Goal: Task Accomplishment & Management: Use online tool/utility

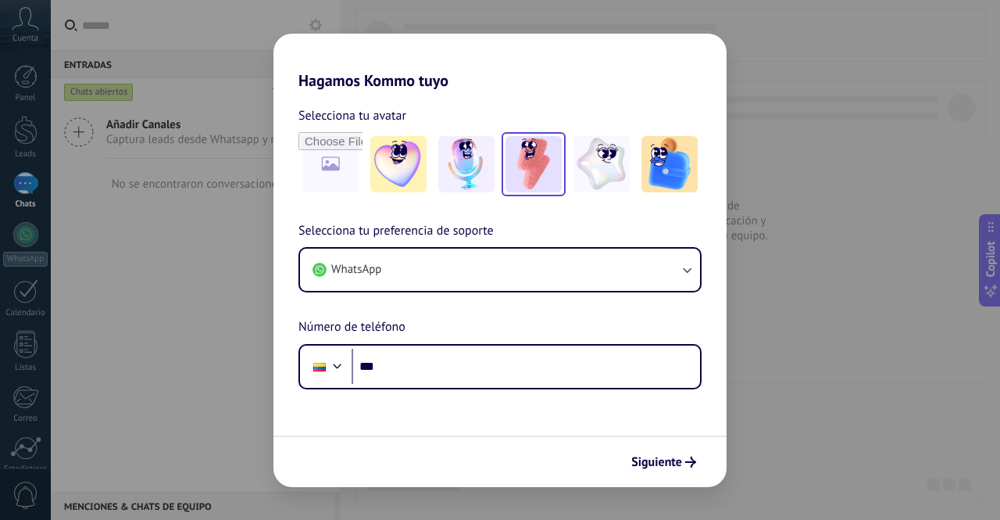
click at [524, 165] on img at bounding box center [533, 164] width 56 height 56
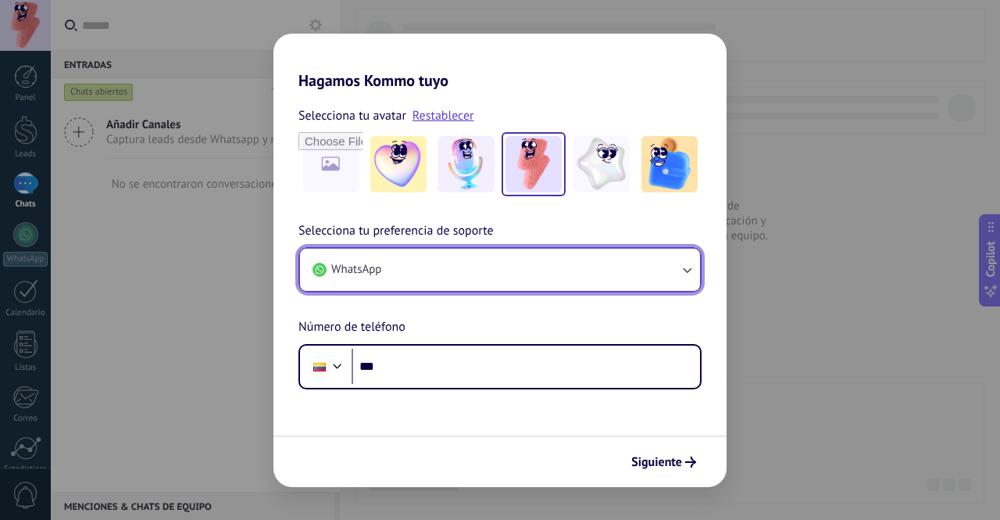
click at [423, 280] on button "WhatsApp" at bounding box center [500, 269] width 400 height 42
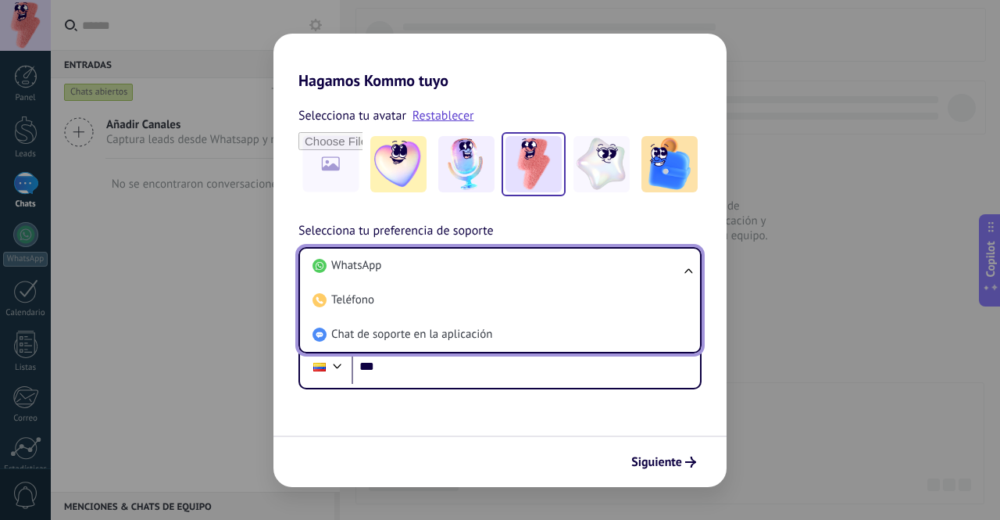
click at [564, 236] on div "Selecciona tu preferencia de soporte WhatsApp WhatsApp Teléfono Chat de soporte…" at bounding box center [499, 305] width 453 height 168
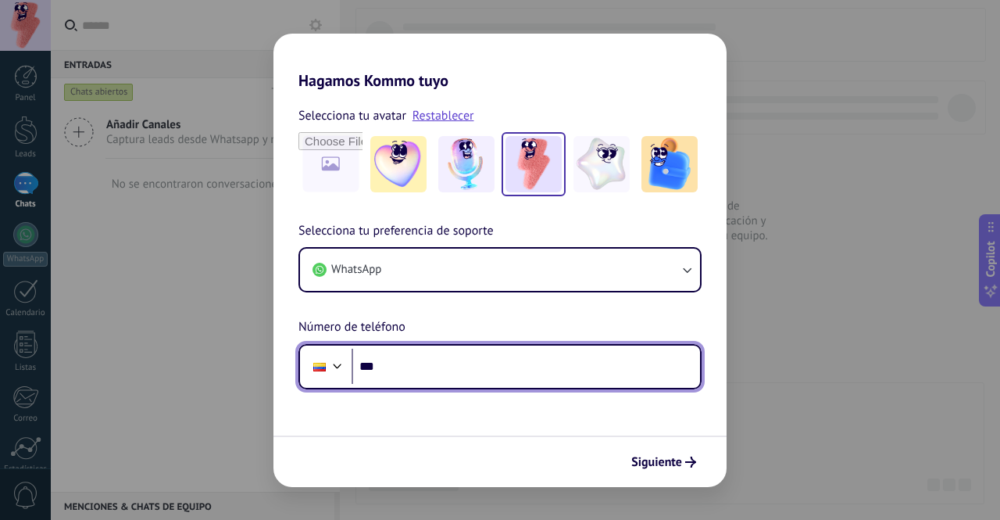
click at [461, 377] on input "***" at bounding box center [526, 366] width 348 height 36
type input "**********"
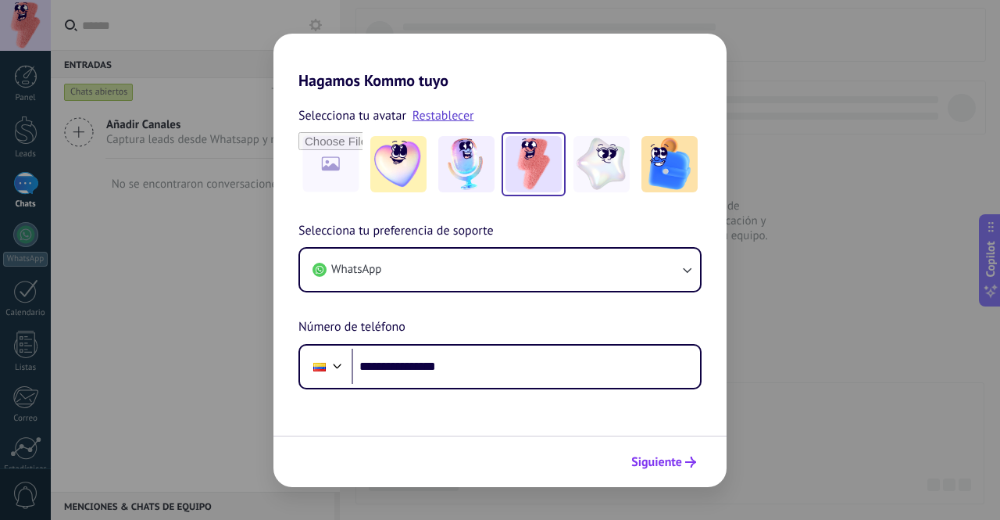
click at [663, 457] on span "Siguiente" at bounding box center [656, 461] width 51 height 11
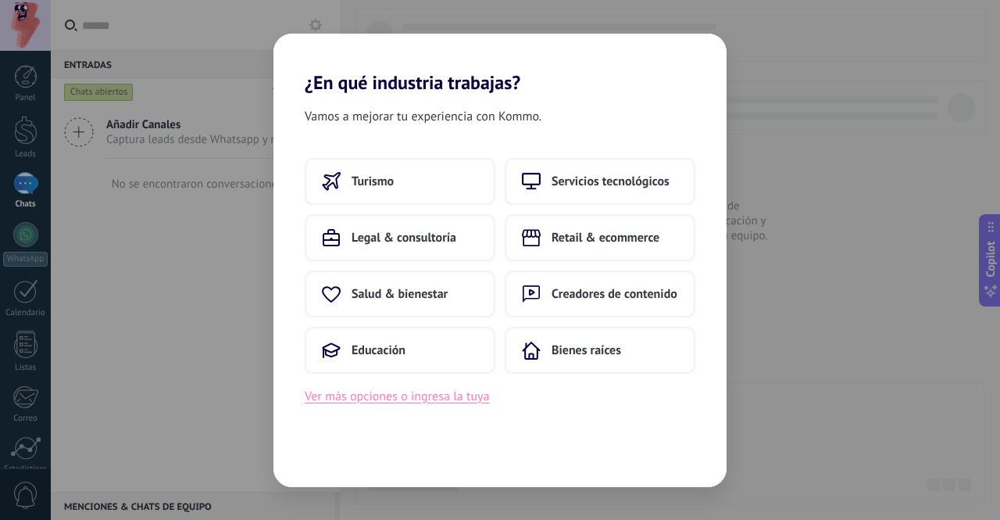
click at [448, 402] on button "Ver más opciones o ingresa la tuya" at bounding box center [397, 396] width 184 height 20
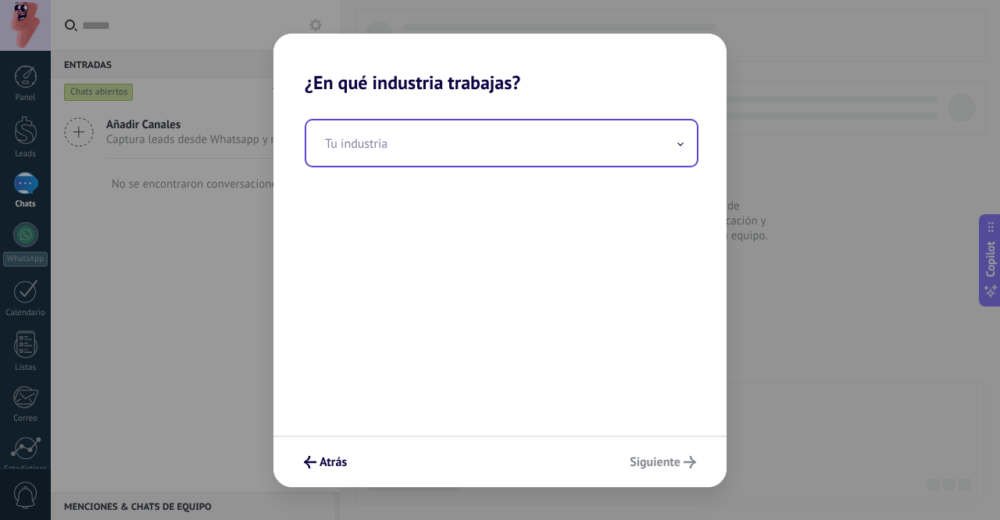
click at [513, 148] on input "text" at bounding box center [501, 142] width 391 height 45
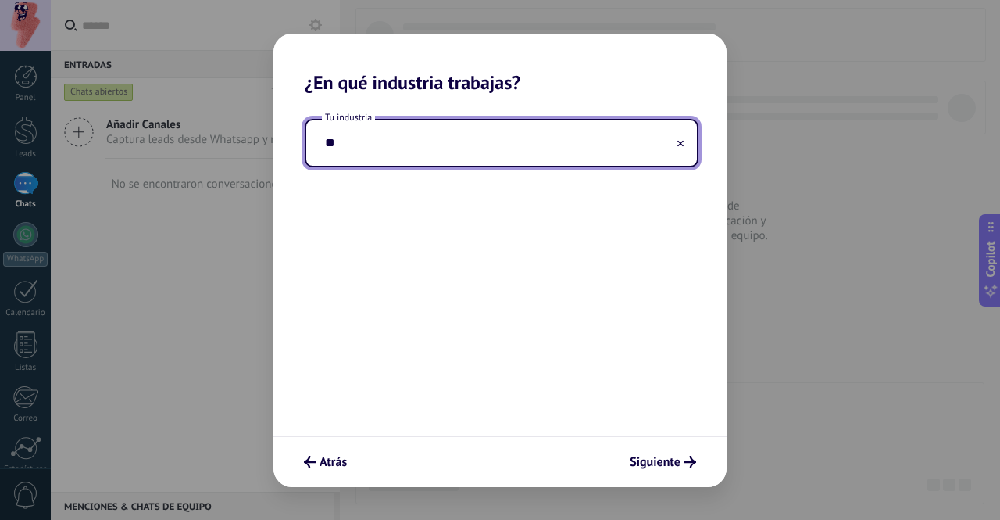
type input "*"
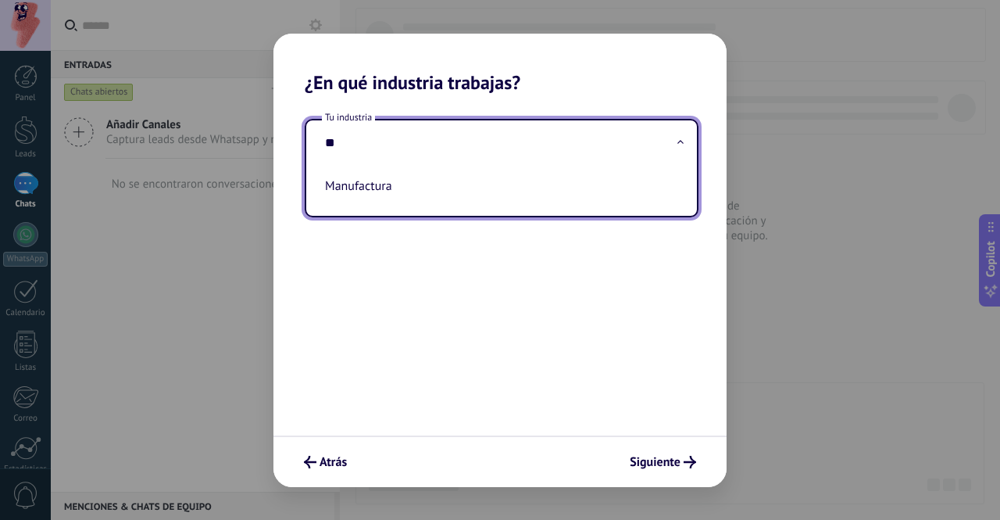
type input "*"
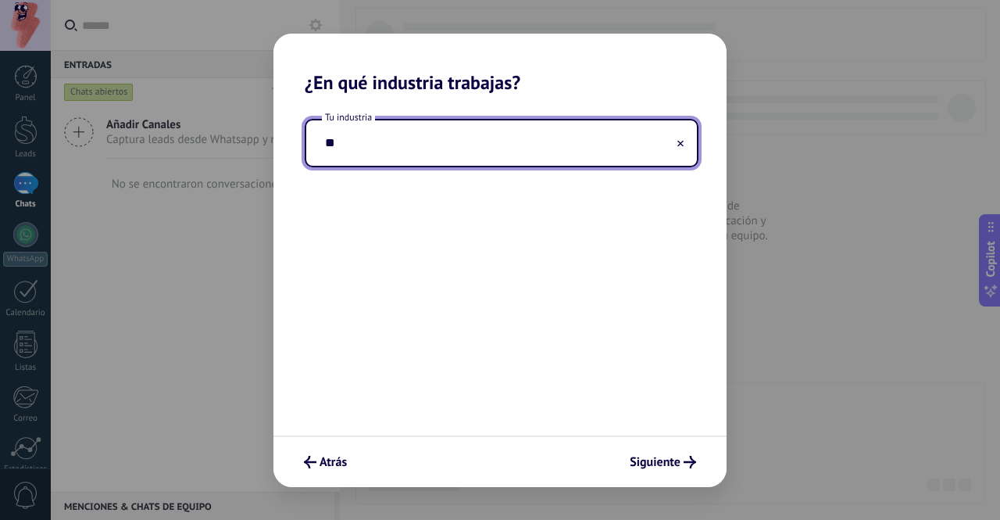
type input "*"
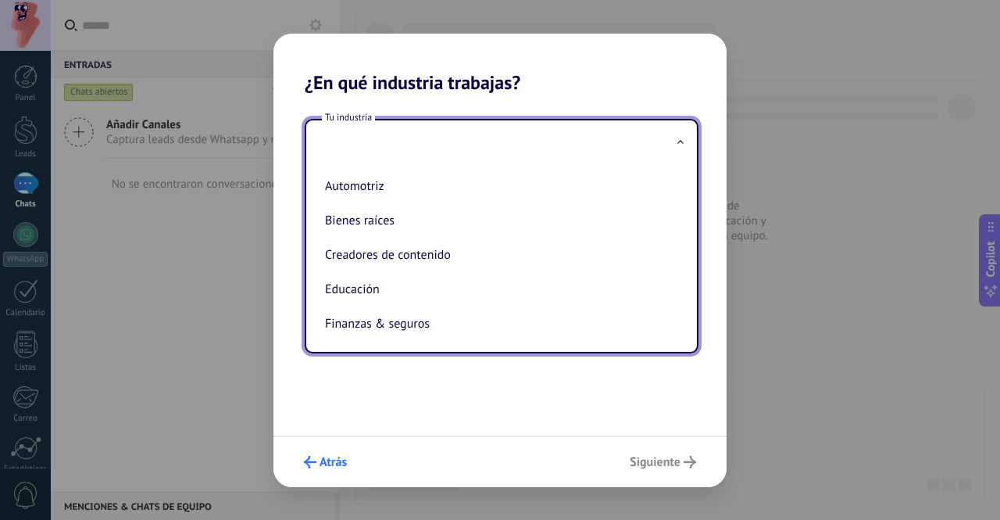
click at [326, 467] on span "Atrás" at bounding box center [333, 461] width 27 height 11
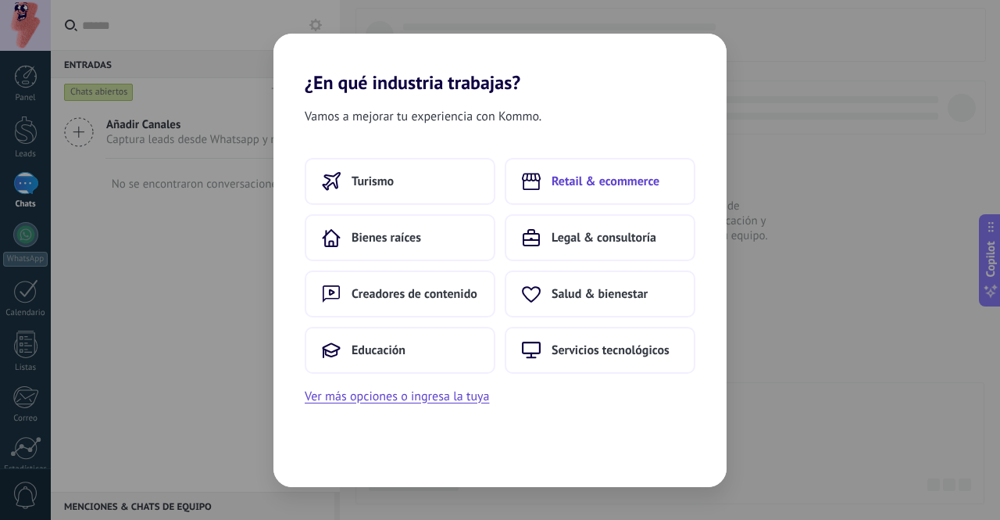
click at [586, 180] on span "Retail & ecommerce" at bounding box center [606, 181] width 108 height 16
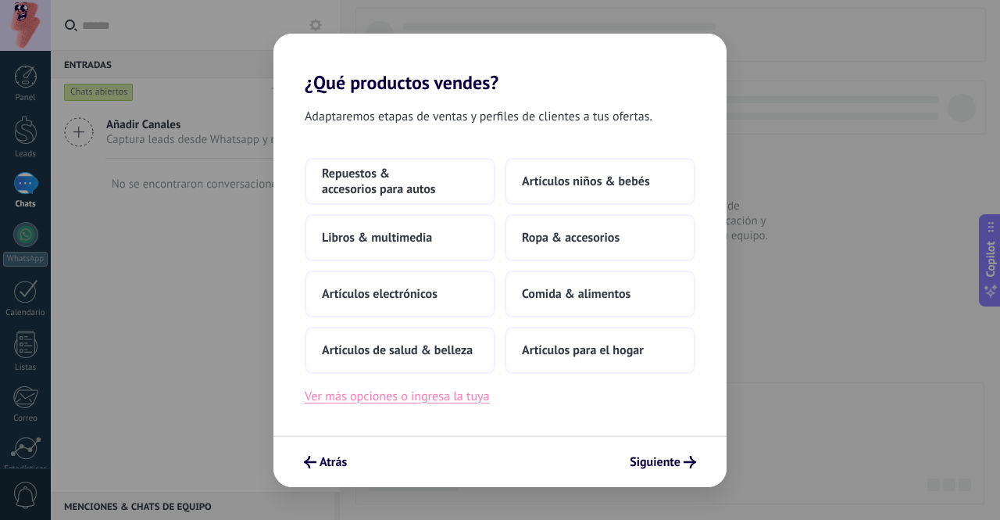
click at [475, 397] on button "Ver más opciones o ingresa la tuya" at bounding box center [397, 396] width 184 height 20
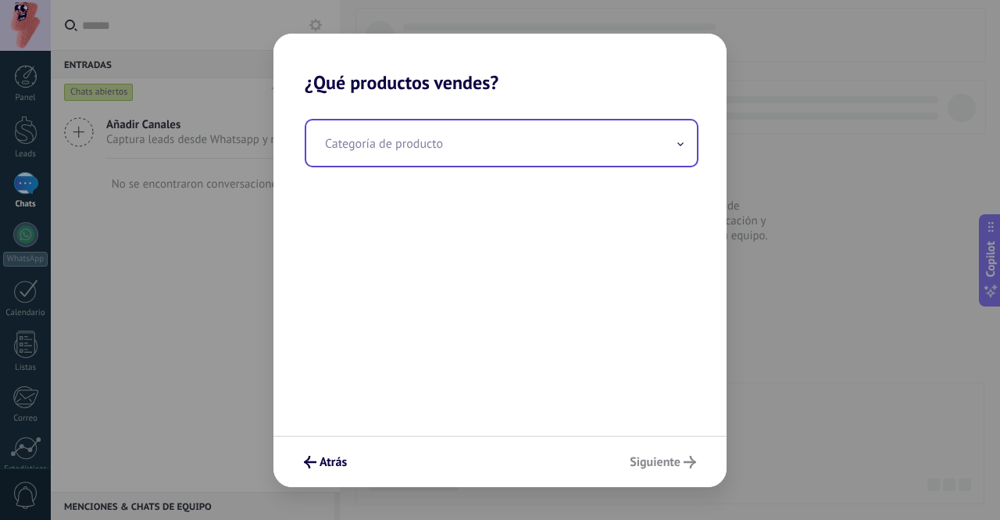
click at [484, 151] on input "text" at bounding box center [501, 142] width 391 height 45
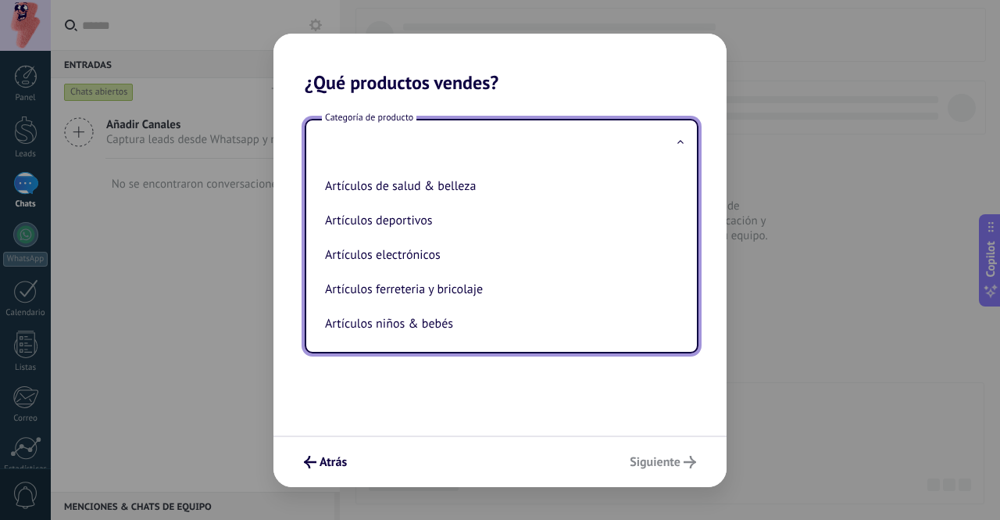
type input "*"
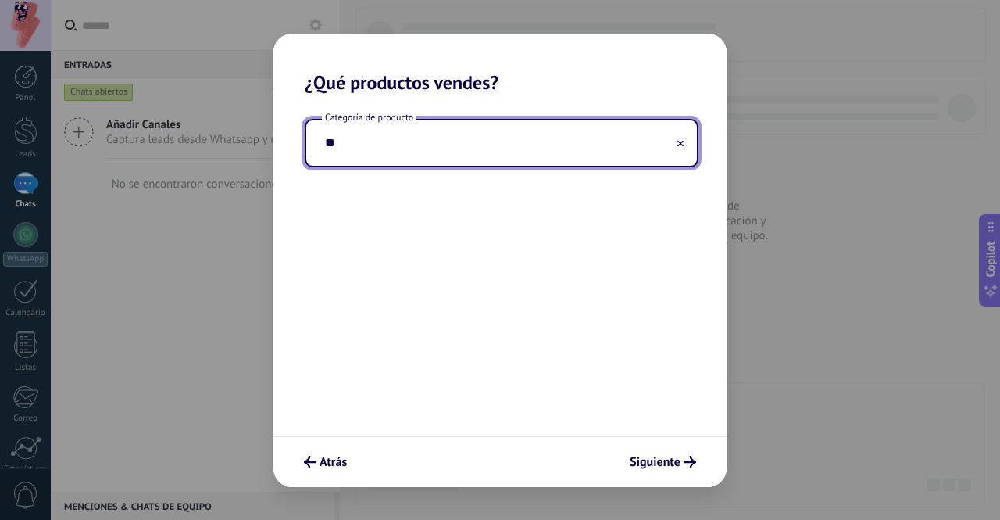
type input "*"
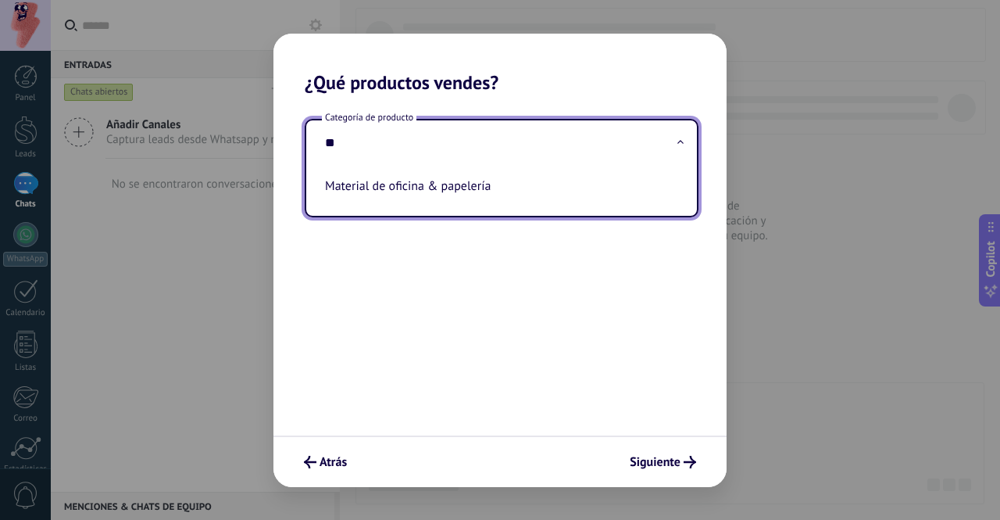
type input "*"
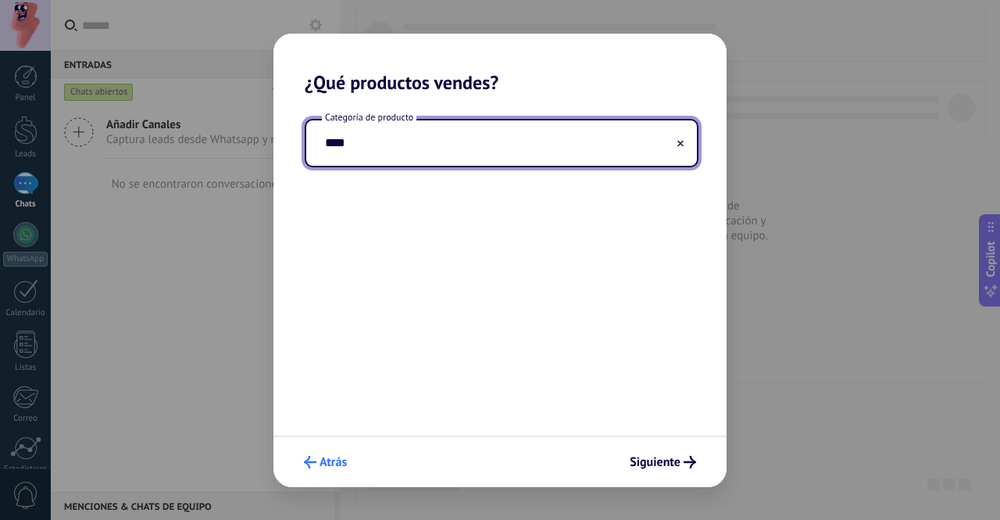
type input "****"
click at [338, 457] on span "Atrás" at bounding box center [333, 461] width 27 height 11
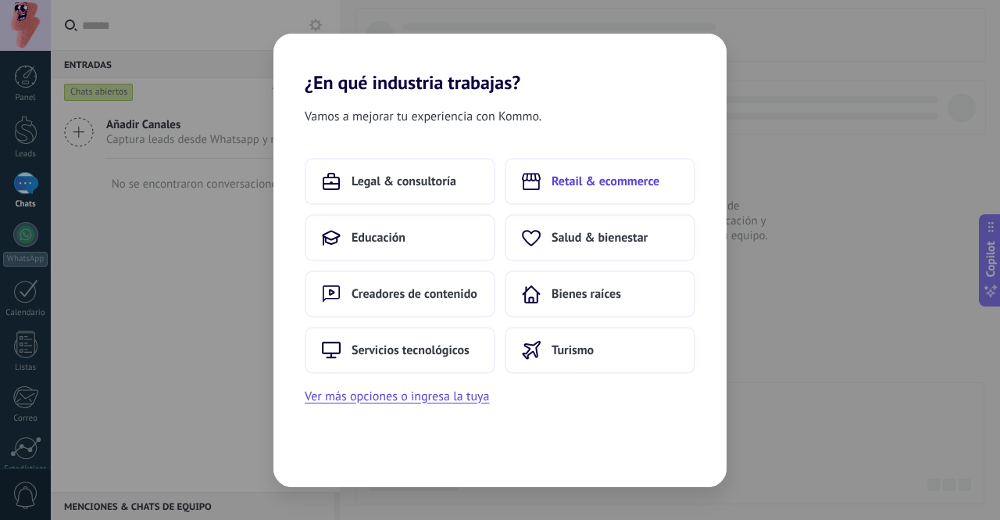
click at [641, 184] on span "Retail & ecommerce" at bounding box center [606, 181] width 108 height 16
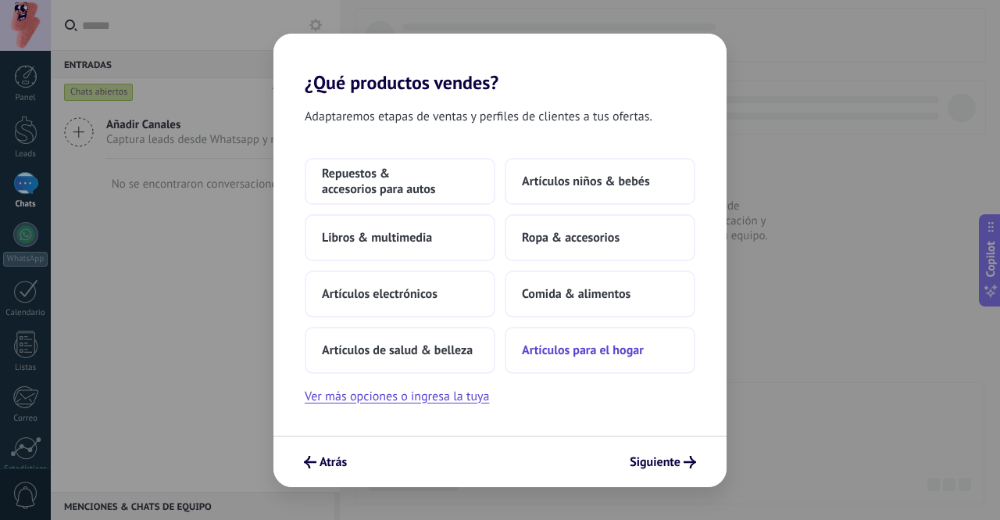
click at [586, 353] on span "Artículos para el hogar" at bounding box center [583, 350] width 122 height 16
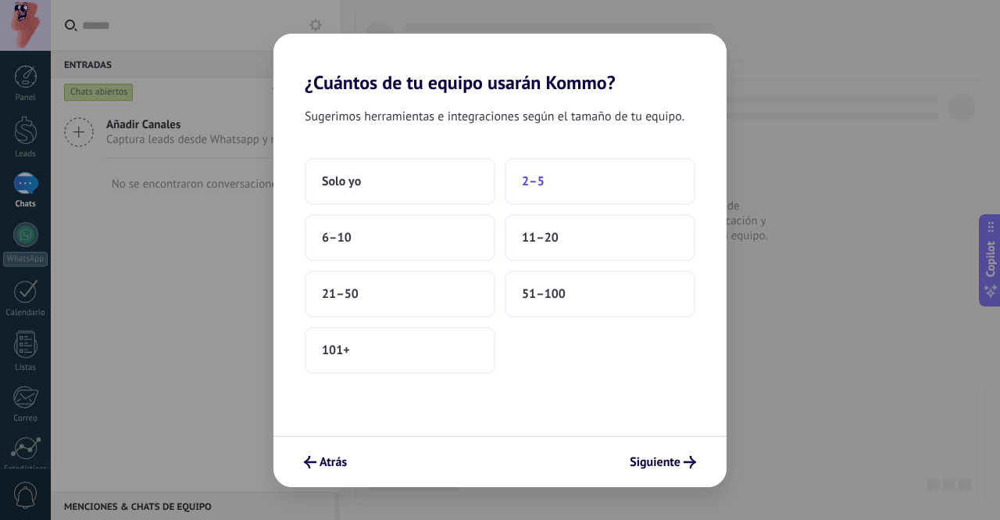
click at [538, 193] on button "2–5" at bounding box center [600, 181] width 191 height 47
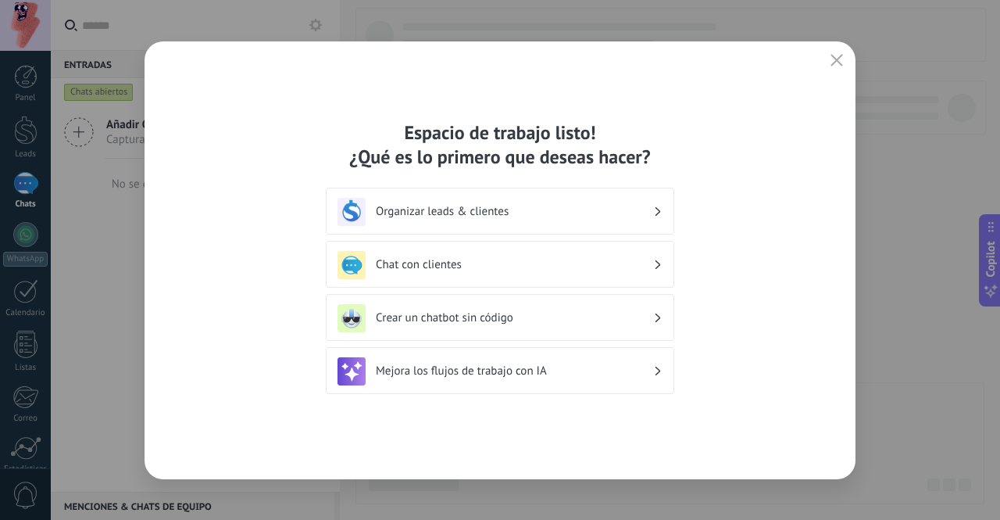
click at [534, 209] on h3 "Organizar leads & clientes" at bounding box center [514, 211] width 277 height 15
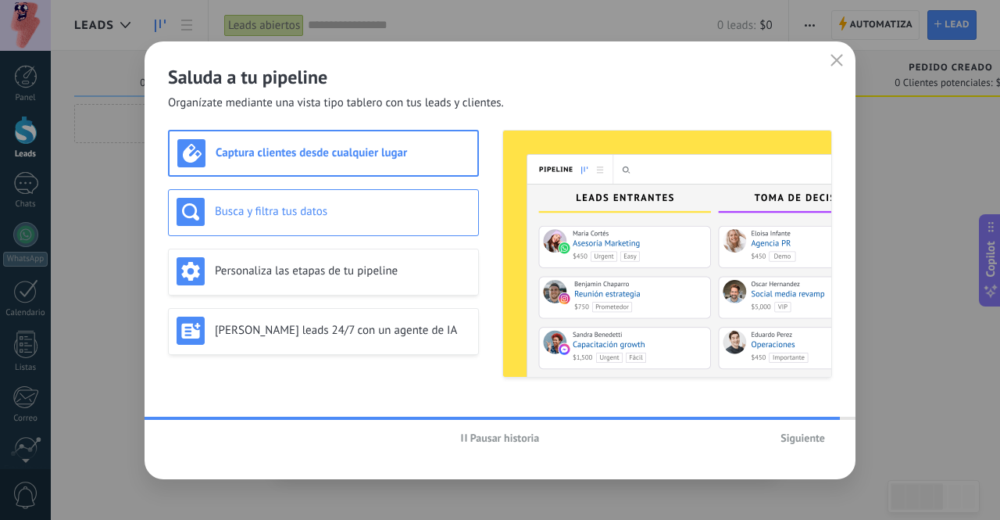
click at [378, 232] on div "Busca y filtra tus datos" at bounding box center [323, 212] width 311 height 47
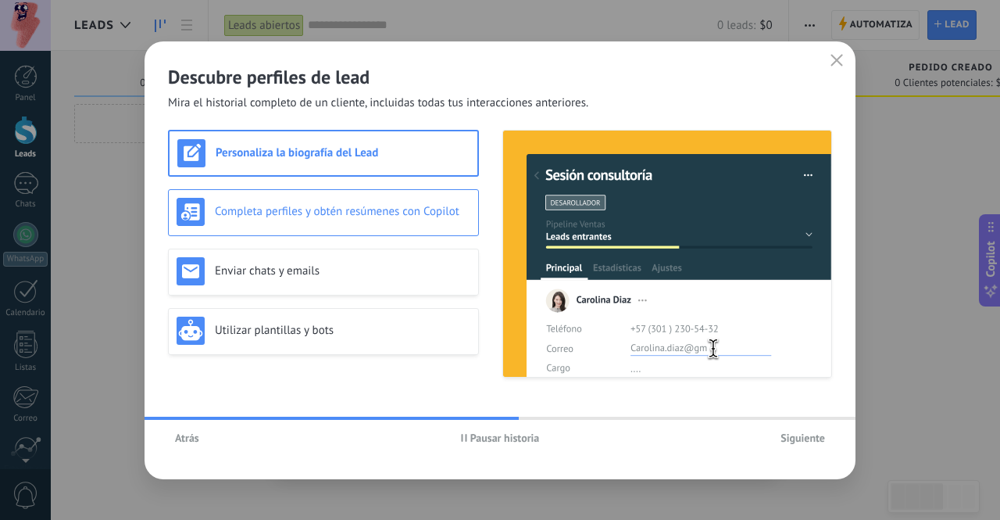
click at [395, 215] on h3 "Completa perfiles y obtén resúmenes con Copilot" at bounding box center [342, 211] width 255 height 15
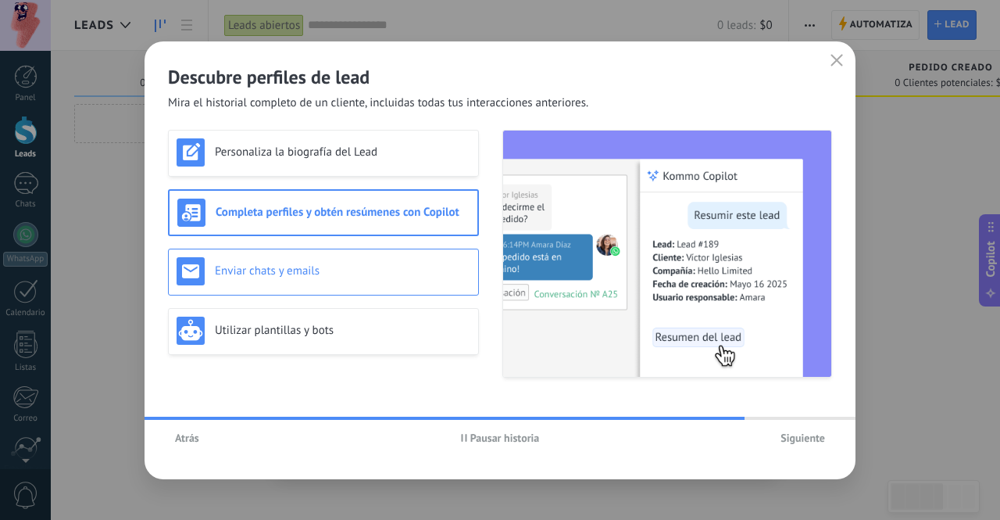
click at [386, 265] on h3 "Enviar chats y emails" at bounding box center [342, 270] width 255 height 15
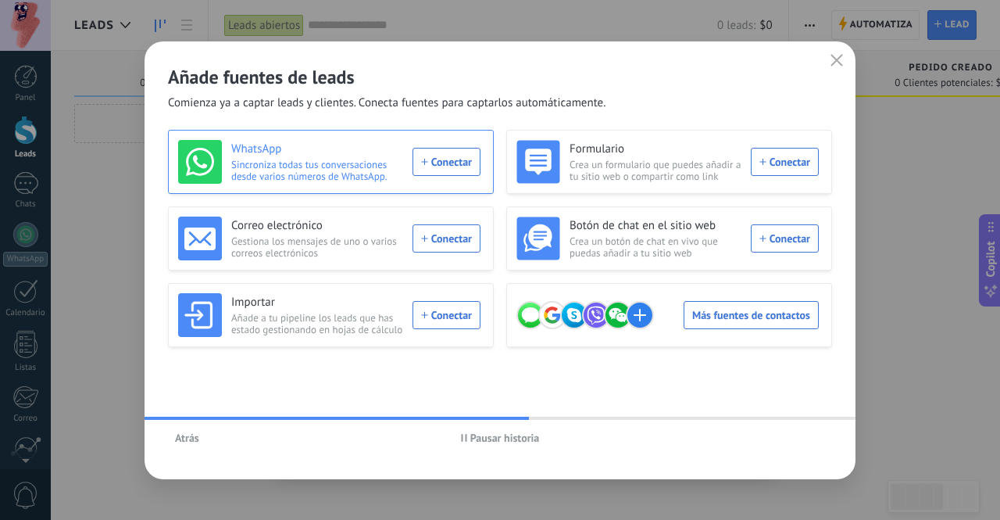
click at [455, 163] on div "WhatsApp Sincroniza todas tus conversaciones desde varios números de WhatsApp. …" at bounding box center [329, 162] width 302 height 44
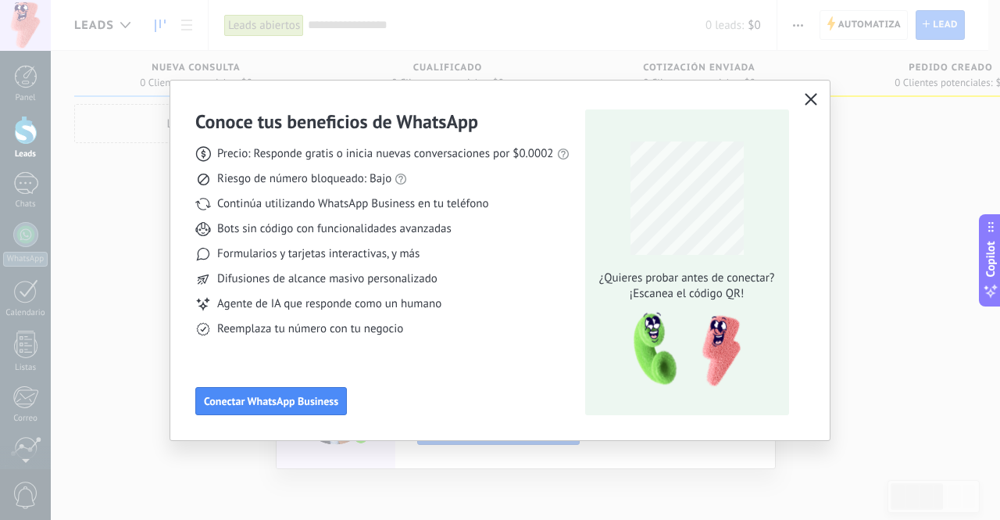
click at [811, 98] on icon "button" at bounding box center [811, 99] width 13 height 13
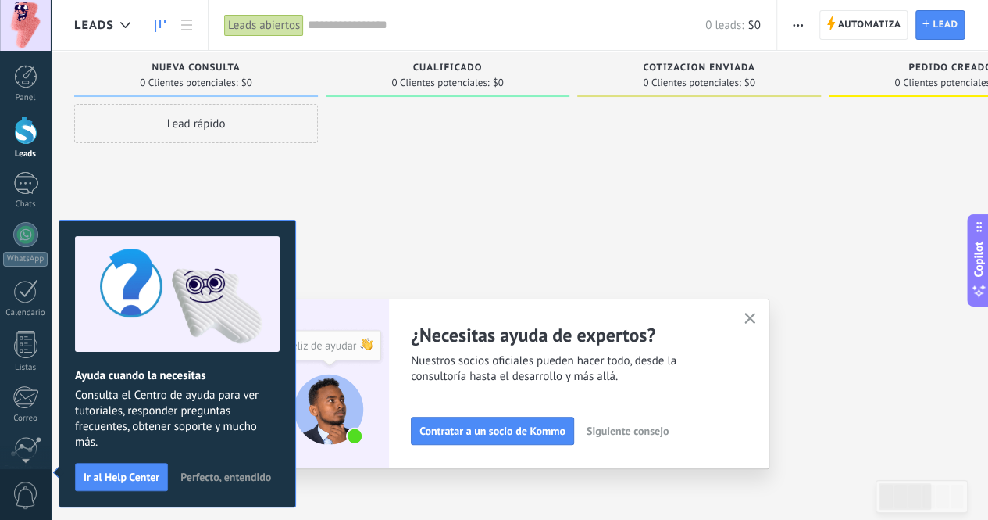
click at [248, 434] on span "Consulta el Centro de ayuda para ver tutoriales, responder preguntas frecuentes…" at bounding box center [177, 419] width 205 height 63
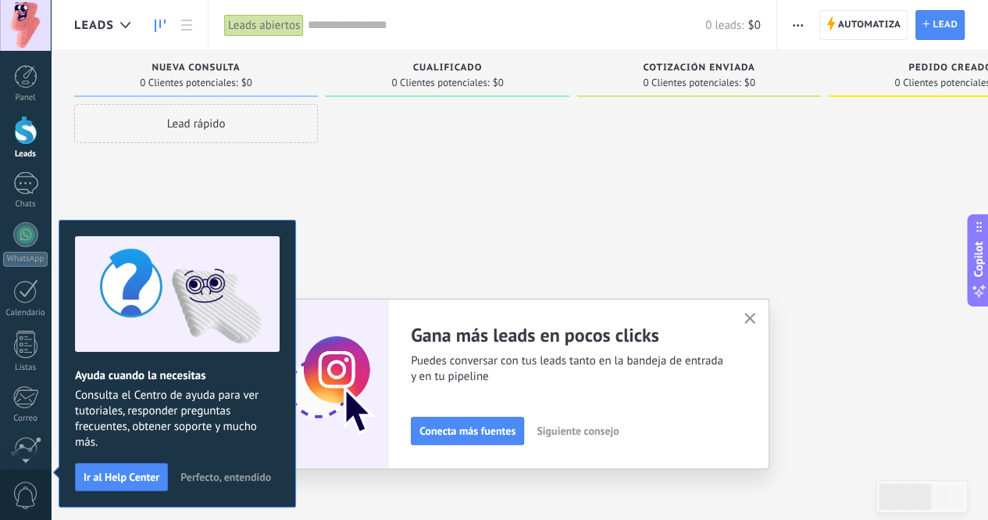
click at [207, 465] on button "Perfecto, entendido" at bounding box center [225, 476] width 105 height 23
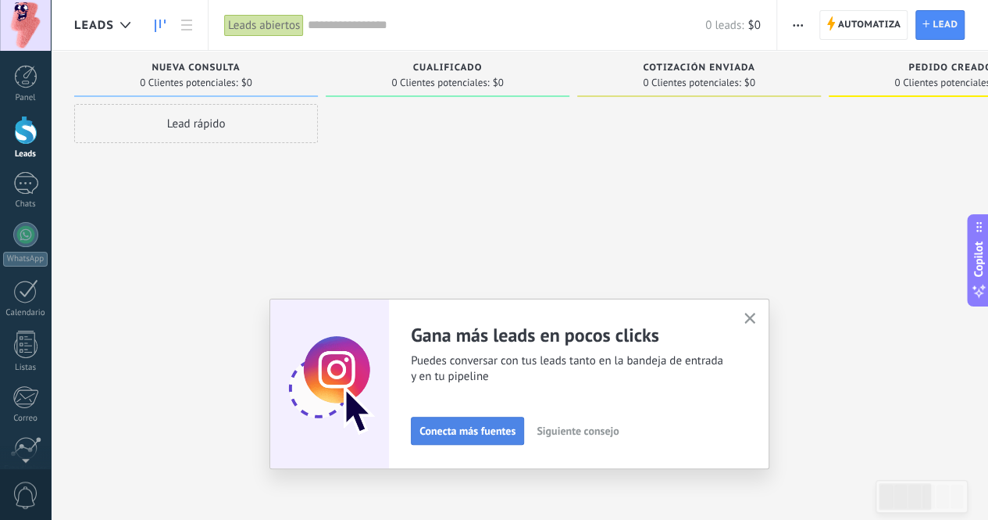
click at [479, 429] on span "Conecta más fuentes" at bounding box center [468, 430] width 96 height 11
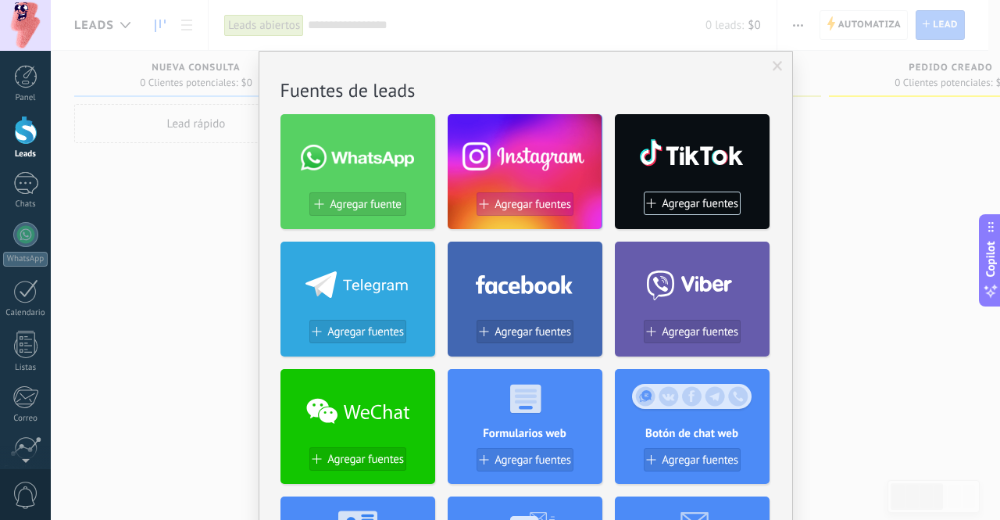
click at [511, 205] on span "Agregar fuentes" at bounding box center [533, 204] width 77 height 13
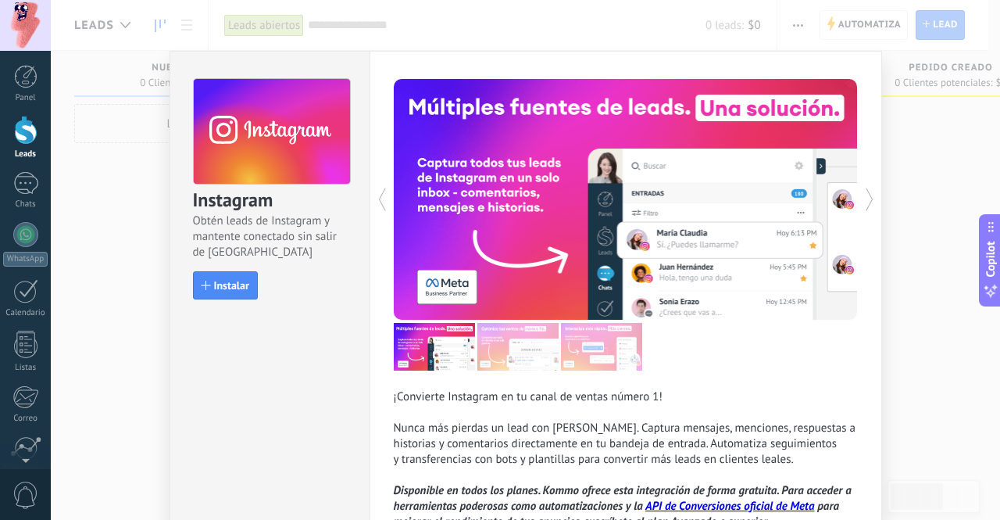
scroll to position [113, 0]
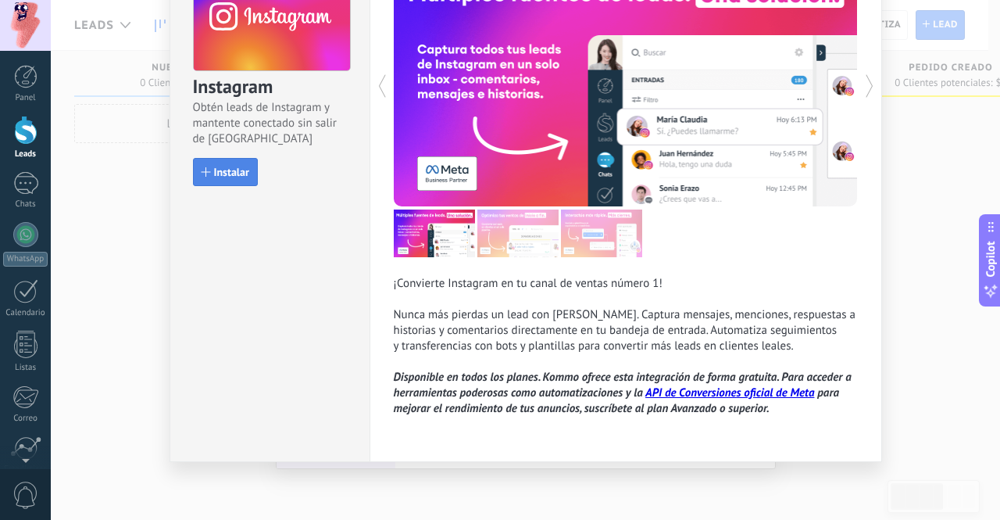
click at [230, 168] on span "Instalar" at bounding box center [231, 171] width 35 height 11
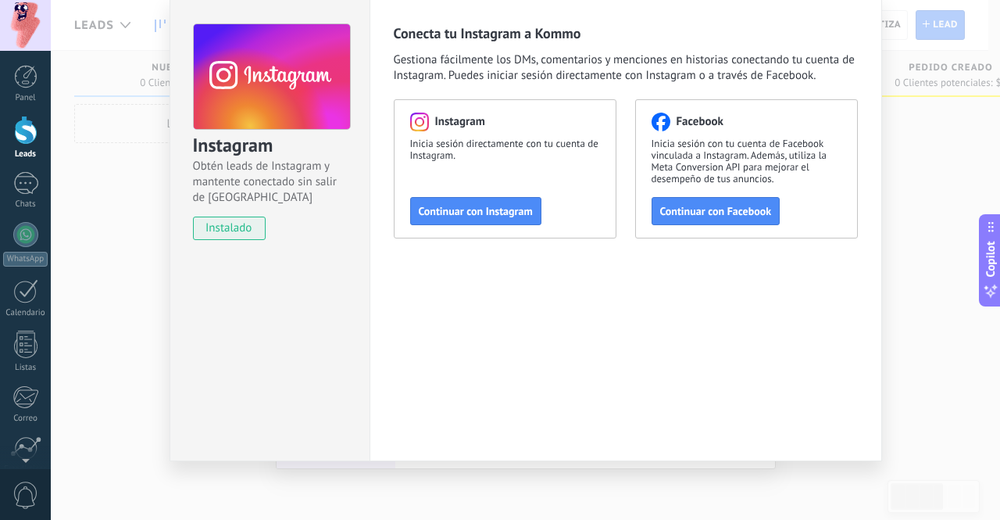
scroll to position [55, 0]
click at [448, 213] on span "Continuar con Instagram" at bounding box center [476, 210] width 114 height 11
click at [497, 211] on span "Continuar con Instagram" at bounding box center [476, 210] width 114 height 11
click at [913, 221] on div "Instagram Obtén leads de Instagram y mantente conectado sin salir de Kommo inst…" at bounding box center [525, 260] width 949 height 520
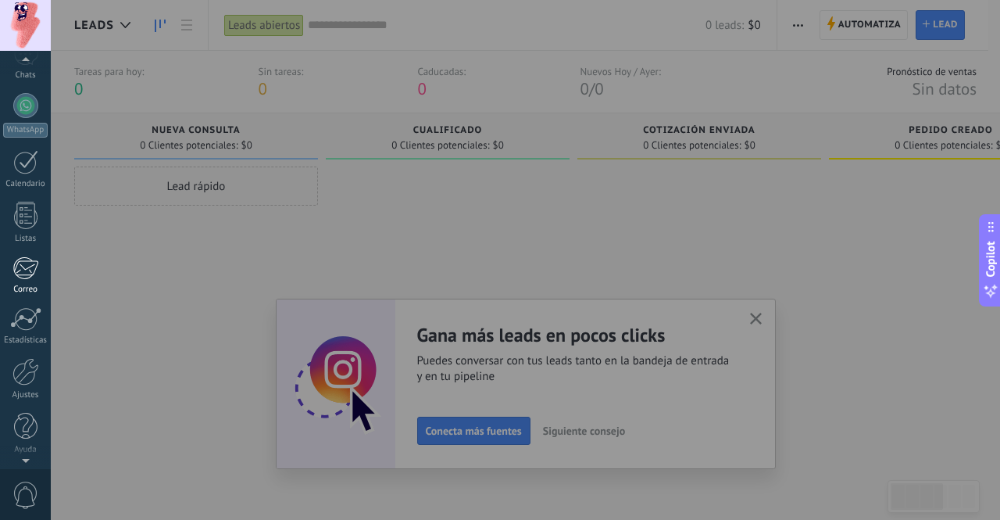
scroll to position [0, 0]
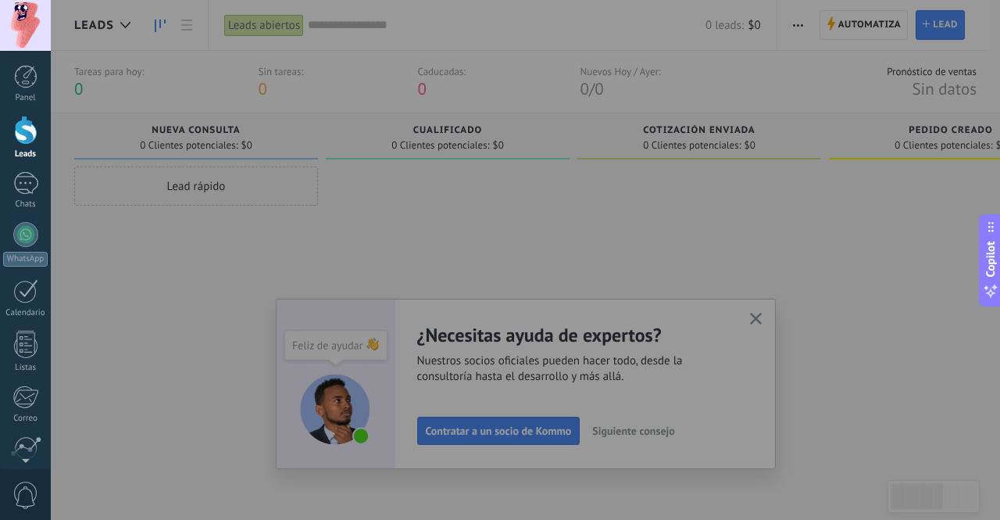
click at [676, 418] on div at bounding box center [551, 260] width 1000 height 520
click at [652, 427] on div at bounding box center [551, 260] width 1000 height 520
click at [907, 262] on div at bounding box center [551, 260] width 1000 height 520
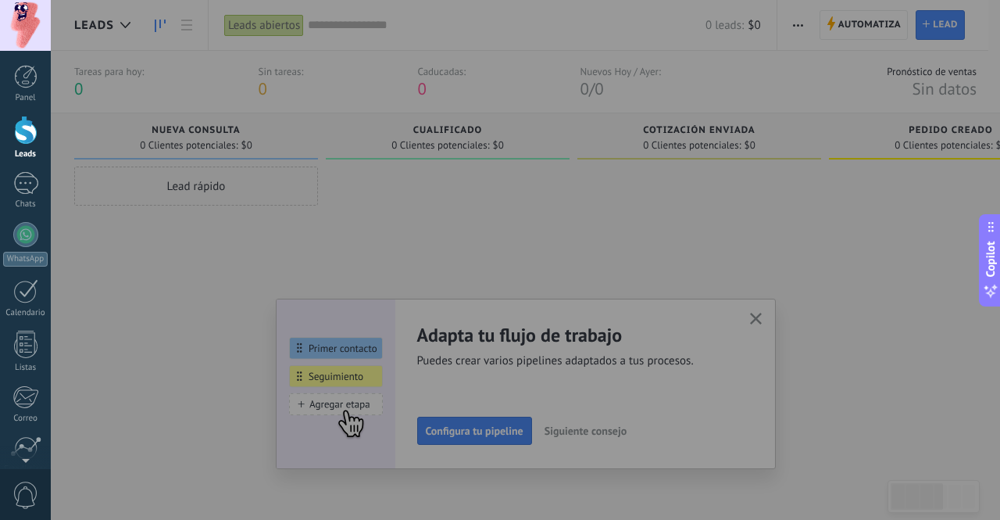
click at [620, 433] on div at bounding box center [551, 260] width 1000 height 520
click at [848, 248] on div at bounding box center [551, 260] width 1000 height 520
click at [756, 316] on div at bounding box center [551, 260] width 1000 height 520
click at [623, 252] on div at bounding box center [551, 260] width 1000 height 520
click at [555, 429] on div at bounding box center [551, 260] width 1000 height 520
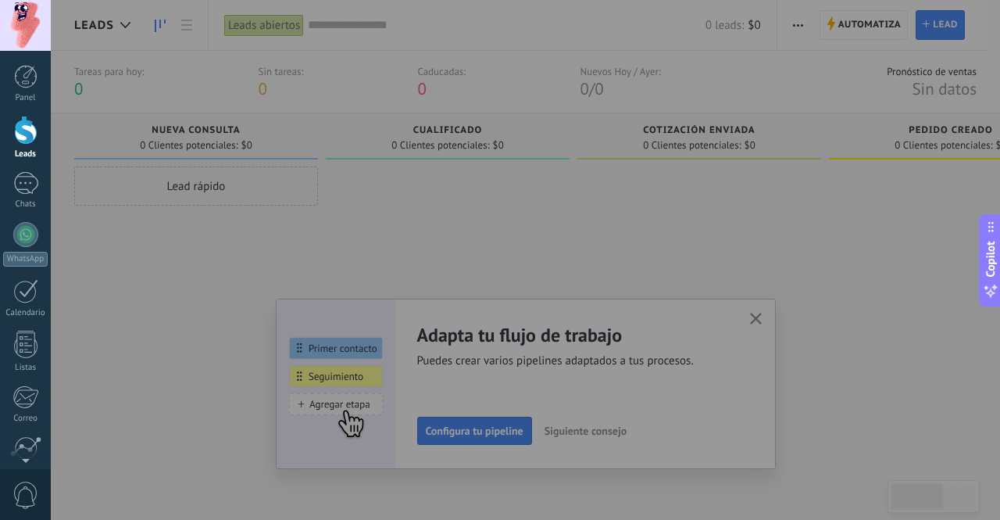
click at [555, 429] on div at bounding box center [551, 260] width 1000 height 520
click at [495, 295] on div at bounding box center [551, 260] width 1000 height 520
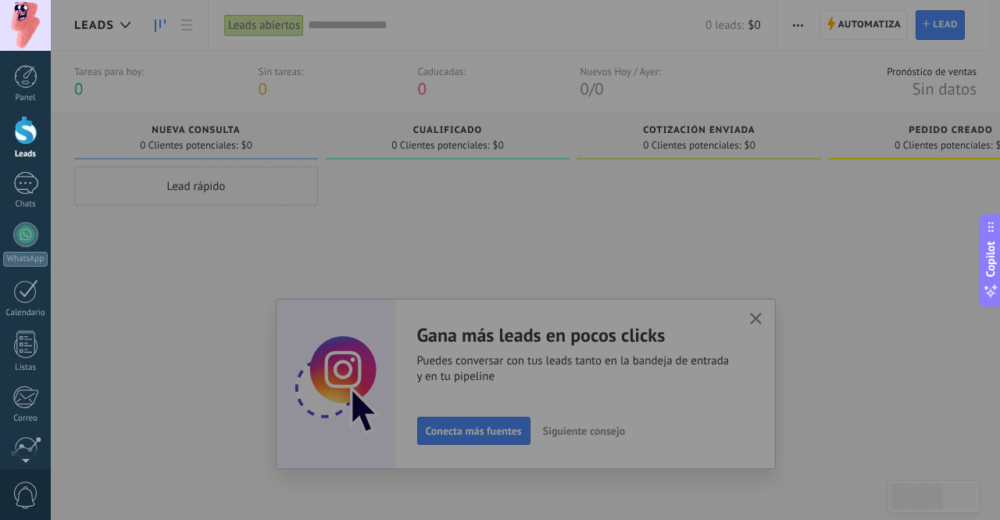
click at [761, 320] on div at bounding box center [551, 260] width 1000 height 520
drag, startPoint x: 761, startPoint y: 320, endPoint x: 777, endPoint y: 273, distance: 49.4
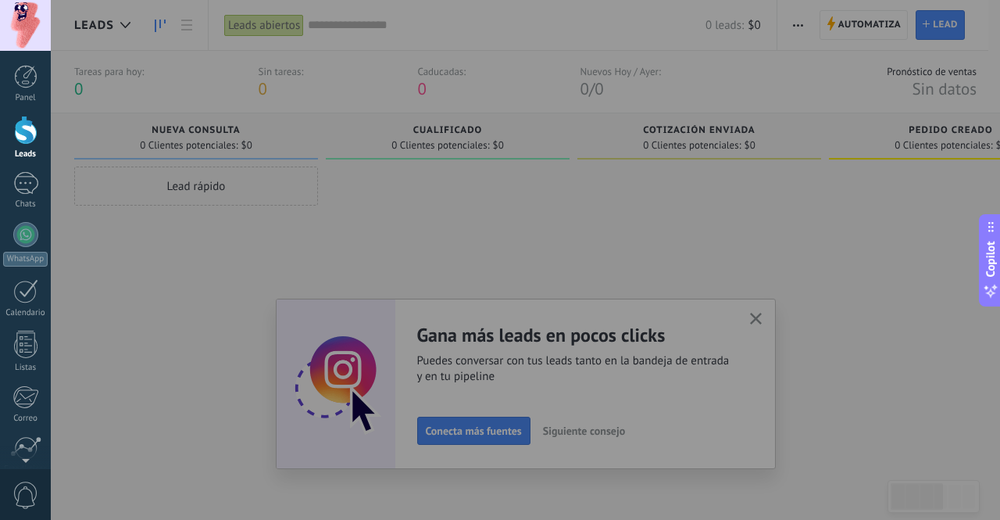
click at [777, 273] on div at bounding box center [551, 260] width 1000 height 520
click at [473, 430] on div at bounding box center [551, 260] width 1000 height 520
click at [741, 313] on div at bounding box center [551, 260] width 1000 height 520
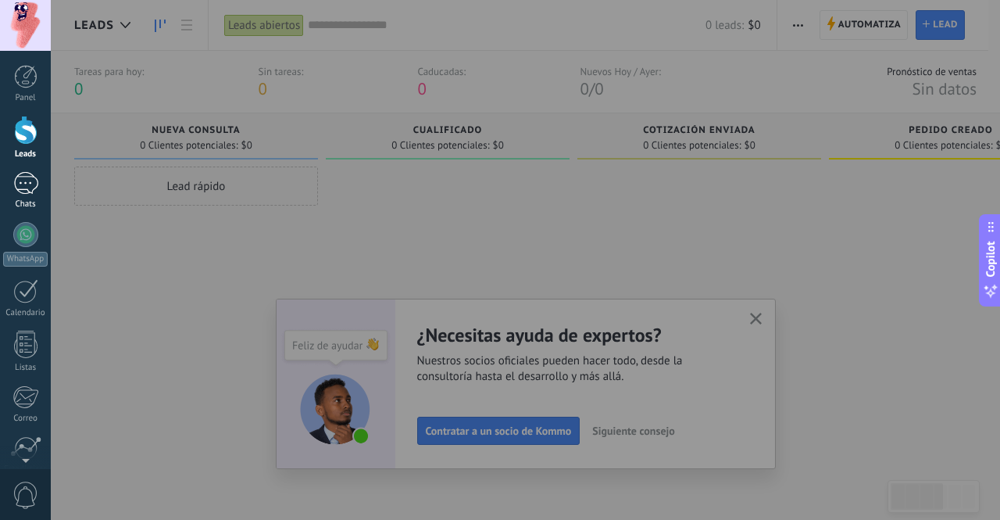
click at [30, 199] on div "Chats" at bounding box center [25, 204] width 45 height 10
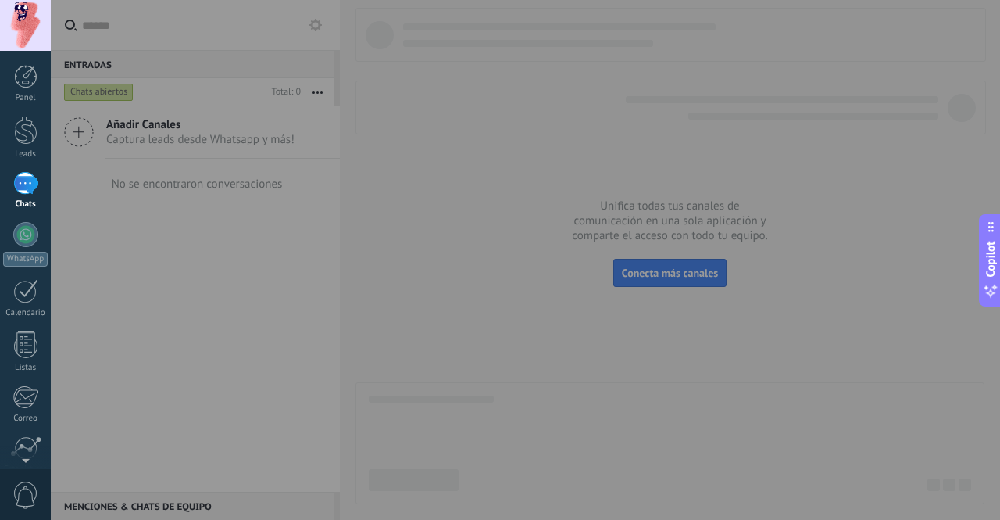
click at [658, 283] on div at bounding box center [551, 260] width 1000 height 520
drag, startPoint x: 658, startPoint y: 283, endPoint x: 95, endPoint y: 127, distance: 583.8
click at [95, 127] on div at bounding box center [551, 260] width 1000 height 520
click at [80, 132] on div at bounding box center [551, 260] width 1000 height 520
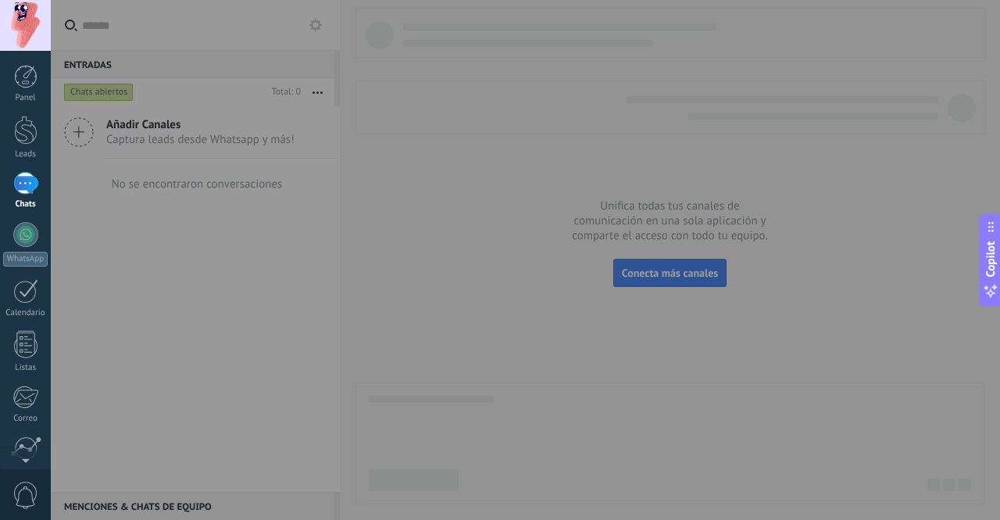
click at [80, 132] on div at bounding box center [551, 260] width 1000 height 520
click at [525, 245] on div at bounding box center [551, 260] width 1000 height 520
click at [675, 234] on div at bounding box center [551, 260] width 1000 height 520
click at [130, 130] on div at bounding box center [551, 260] width 1000 height 520
click at [22, 26] on div at bounding box center [25, 25] width 51 height 51
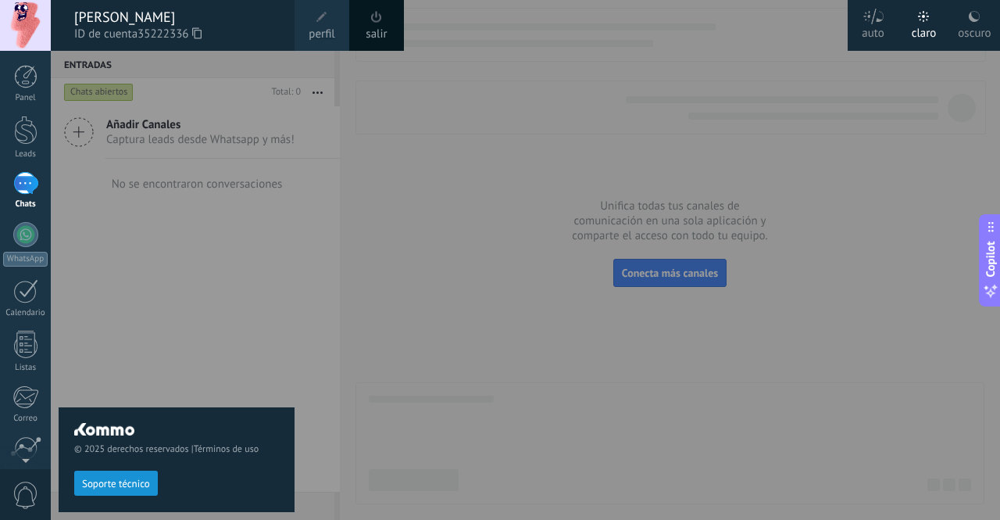
click at [924, 27] on div "claro" at bounding box center [924, 30] width 25 height 41
click at [24, 135] on div at bounding box center [25, 130] width 23 height 29
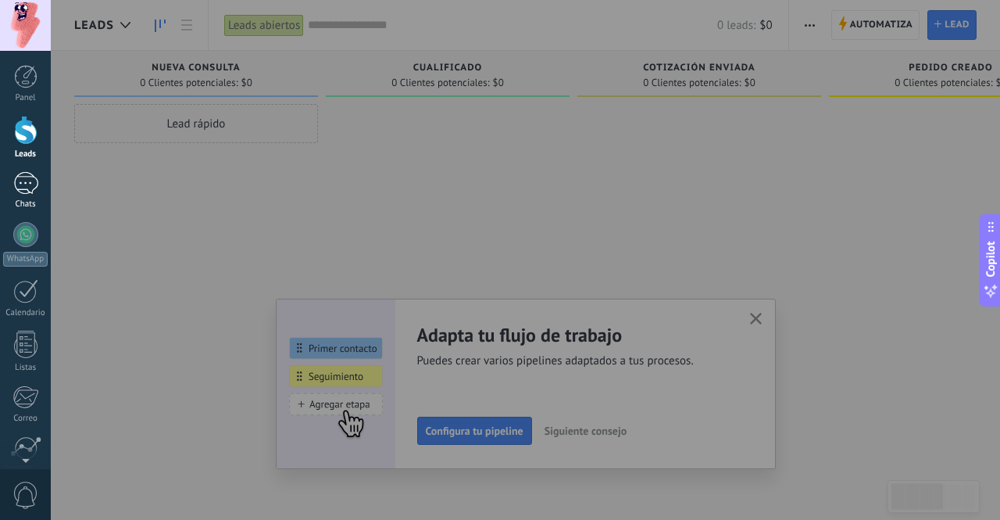
click at [22, 182] on div at bounding box center [25, 183] width 25 height 23
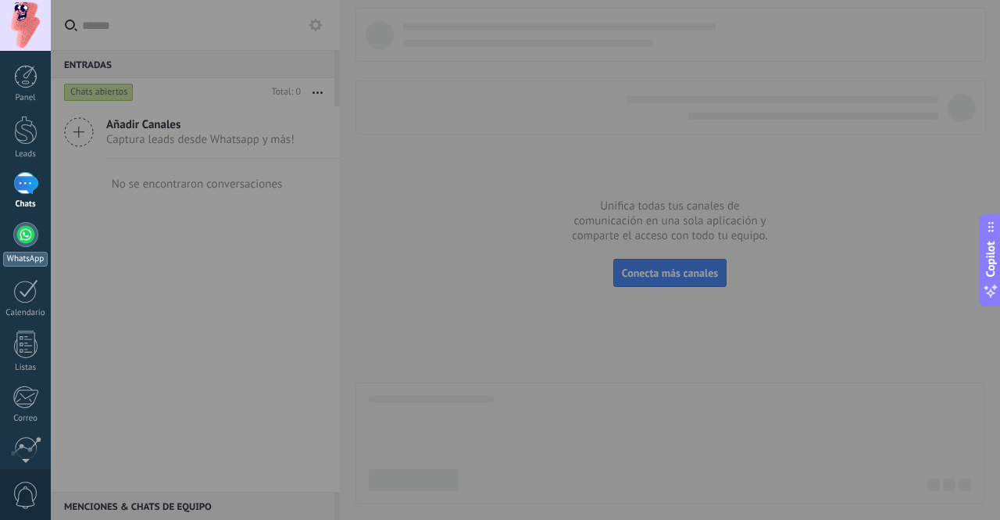
click at [24, 235] on div at bounding box center [25, 234] width 25 height 25
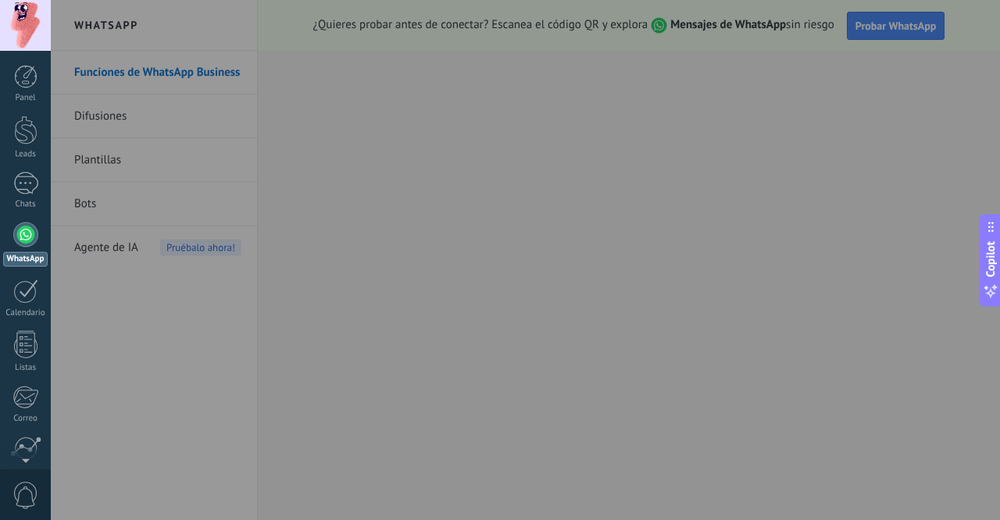
click at [900, 26] on div at bounding box center [551, 260] width 1000 height 520
click at [736, 165] on div at bounding box center [551, 260] width 1000 height 520
click at [875, 26] on div at bounding box center [551, 260] width 1000 height 520
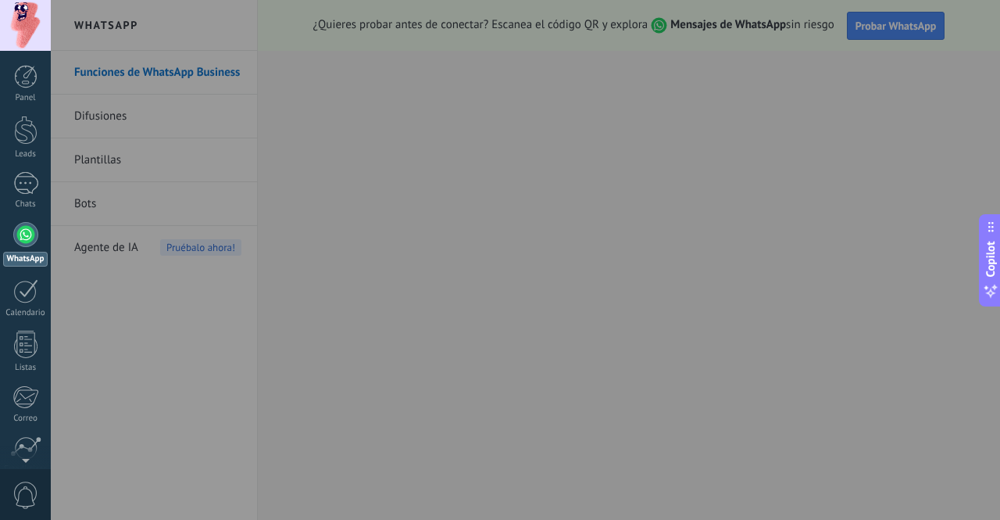
click at [404, 373] on div at bounding box center [551, 260] width 1000 height 520
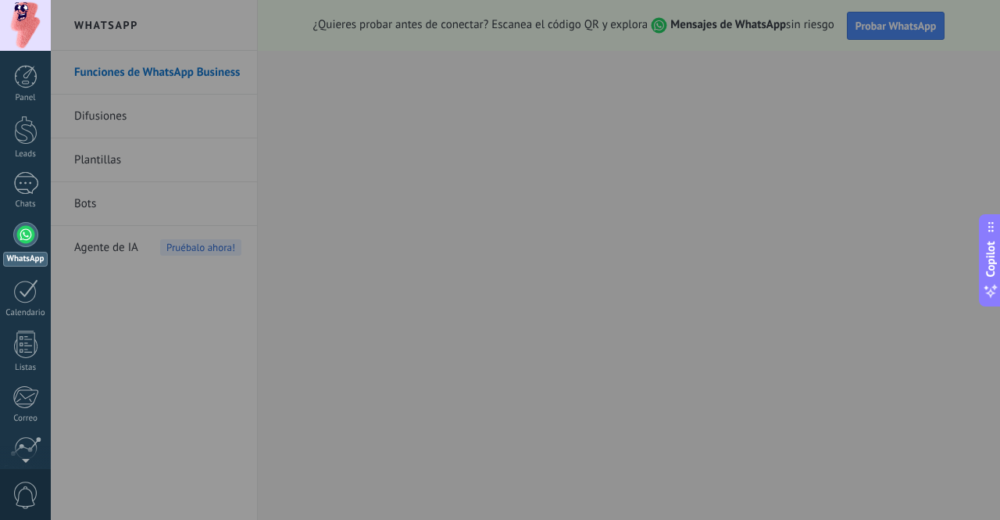
click at [404, 373] on div at bounding box center [551, 260] width 1000 height 520
click at [506, 345] on div at bounding box center [551, 260] width 1000 height 520
click at [33, 308] on div "Calendario" at bounding box center [25, 313] width 45 height 10
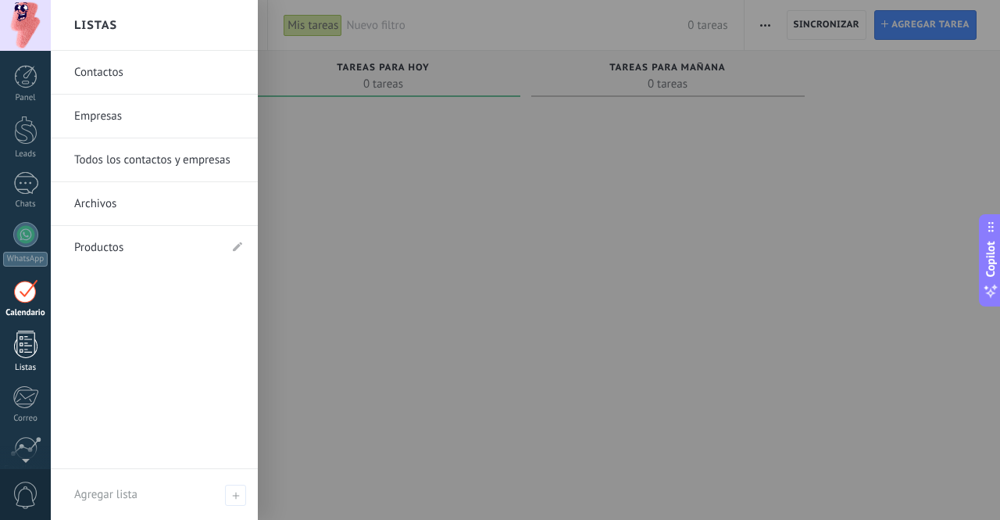
click at [33, 341] on div at bounding box center [25, 343] width 23 height 27
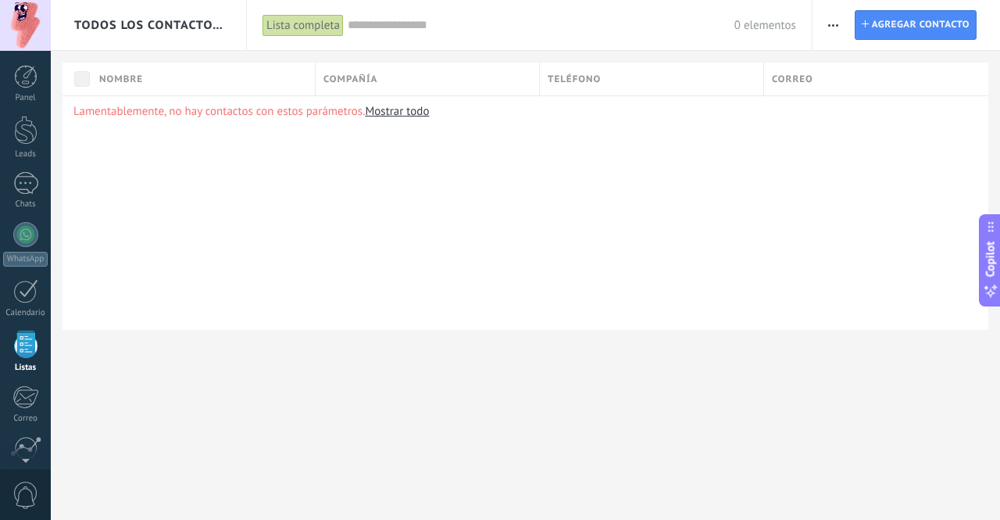
click at [27, 376] on div "Panel Leads Chats WhatsApp Clientes" at bounding box center [25, 332] width 51 height 534
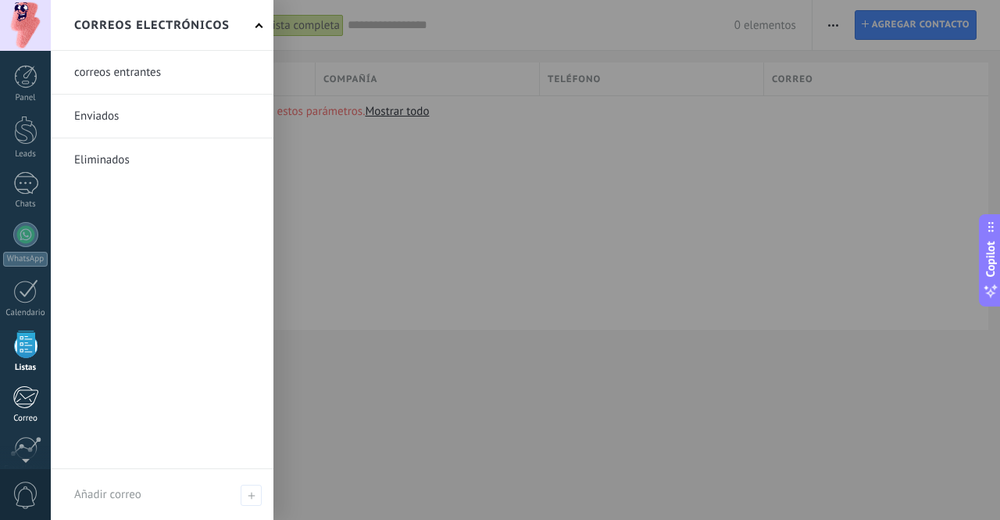
click at [27, 394] on div at bounding box center [26, 396] width 26 height 23
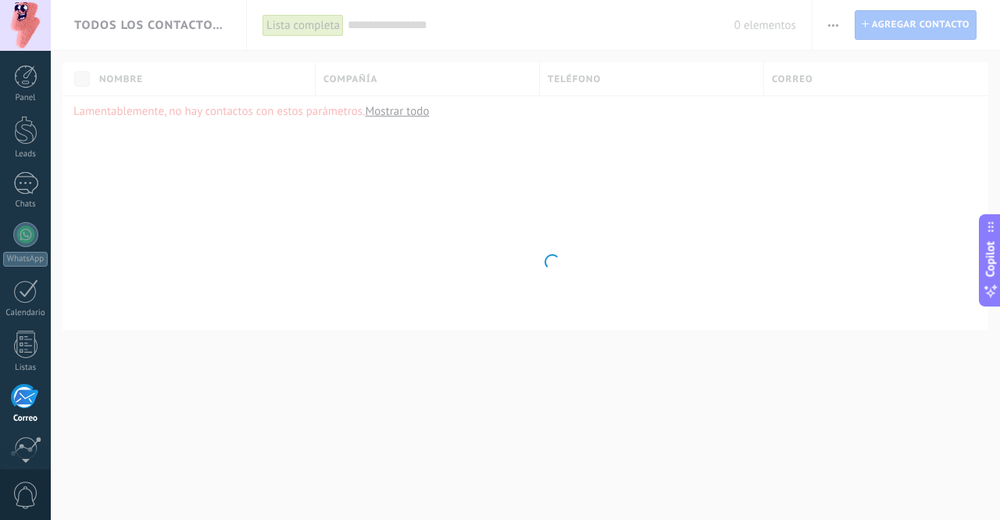
scroll to position [129, 0]
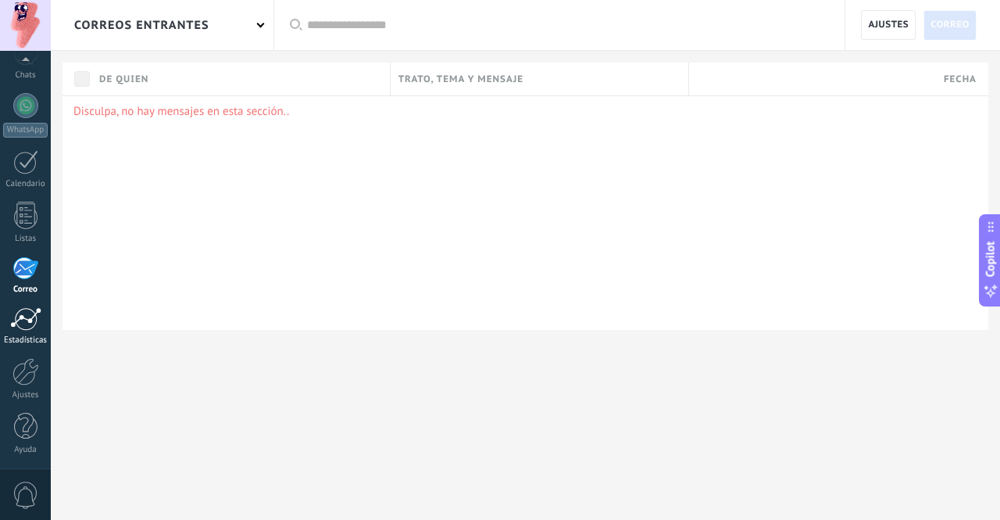
click at [28, 314] on div at bounding box center [25, 318] width 31 height 23
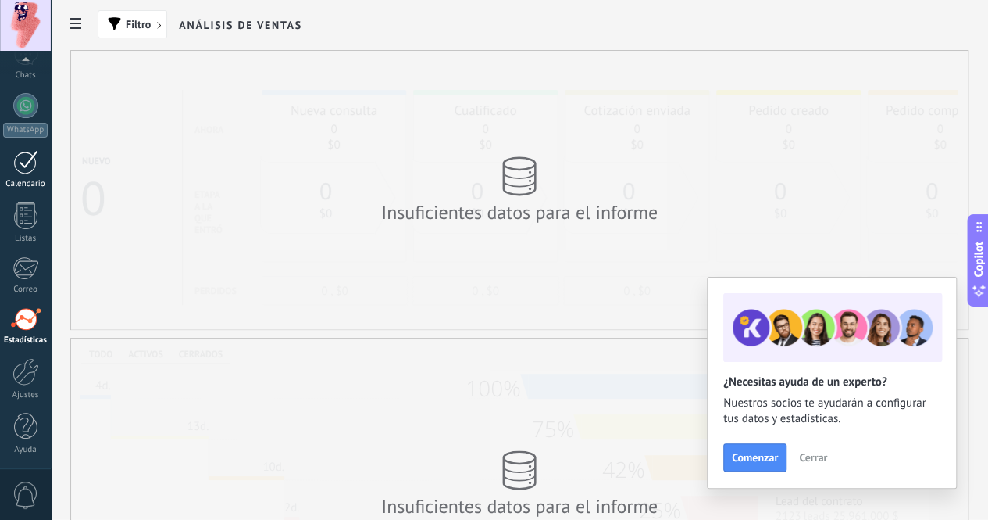
click at [28, 164] on div at bounding box center [25, 162] width 25 height 24
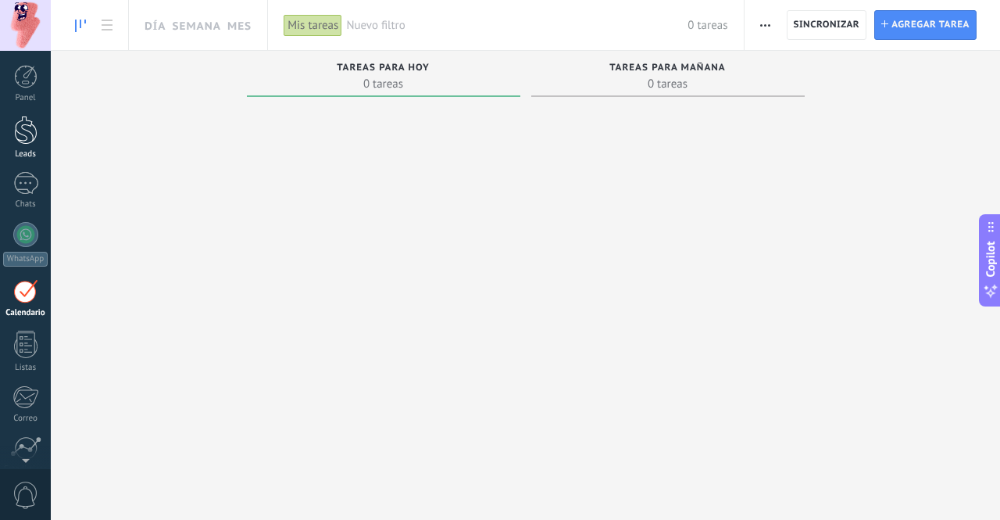
click at [28, 143] on div at bounding box center [25, 130] width 23 height 29
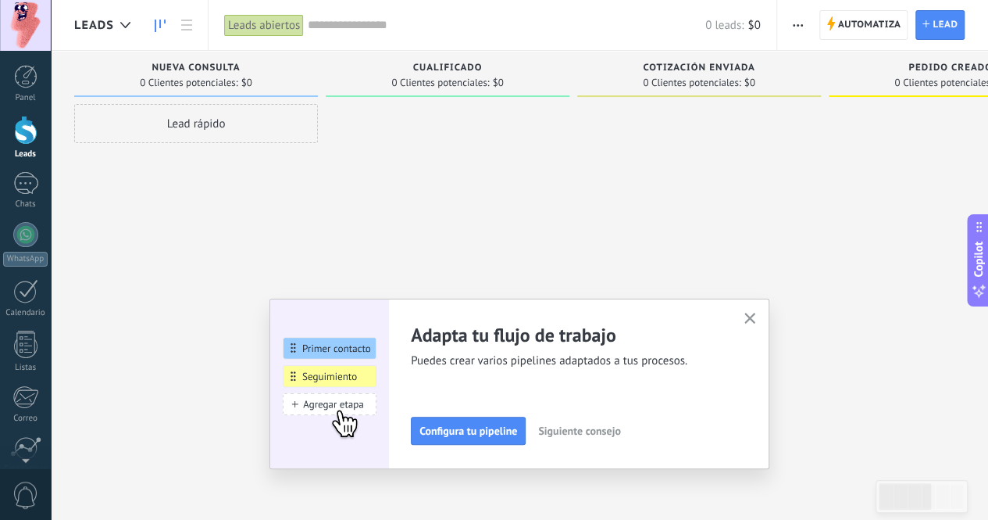
click at [753, 320] on icon "button" at bounding box center [751, 319] width 12 height 12
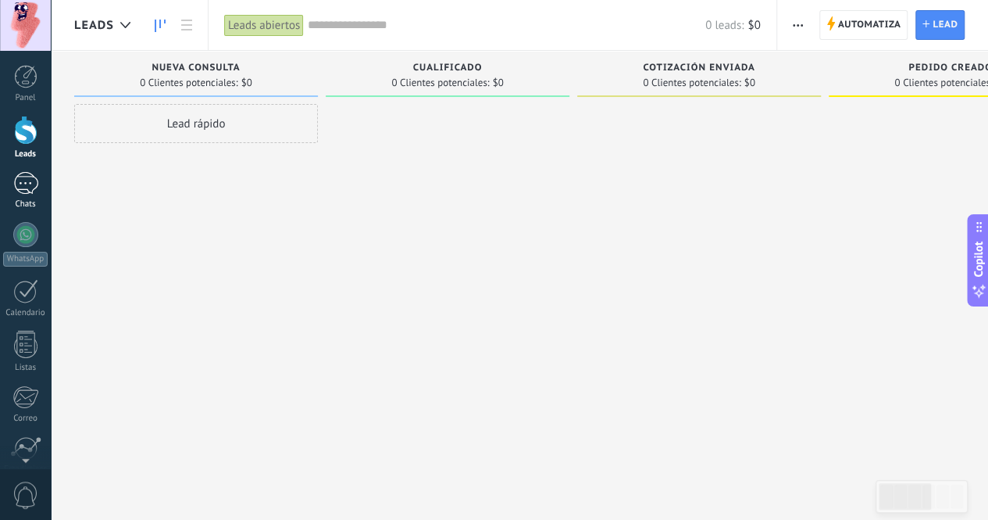
click at [18, 187] on div at bounding box center [25, 183] width 25 height 23
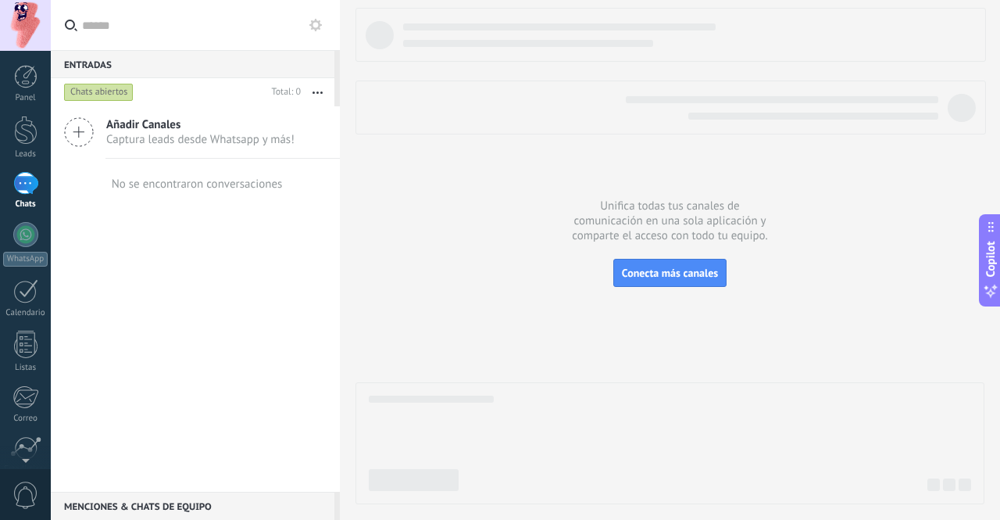
click at [163, 137] on span "Captura leads desde Whatsapp y más!" at bounding box center [200, 139] width 188 height 15
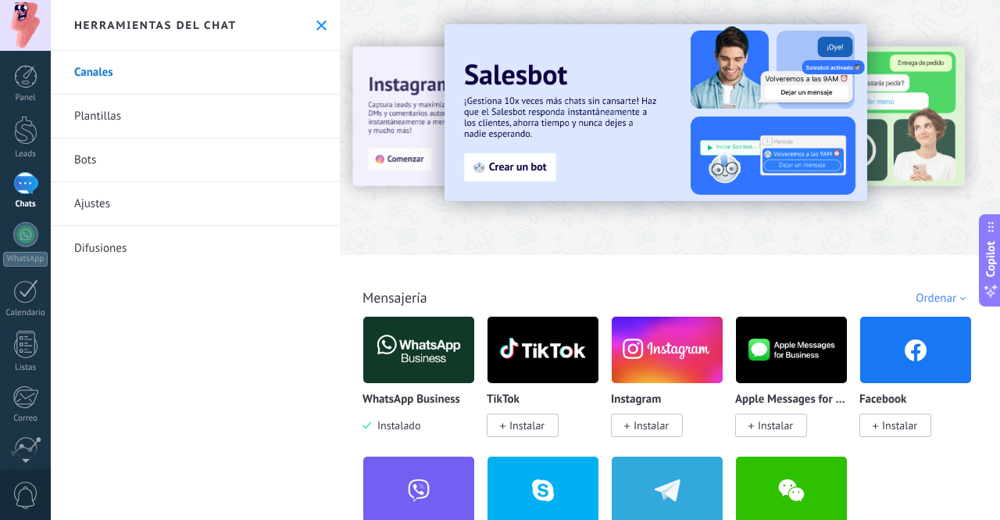
click at [652, 426] on span "Instalar" at bounding box center [651, 425] width 35 height 14
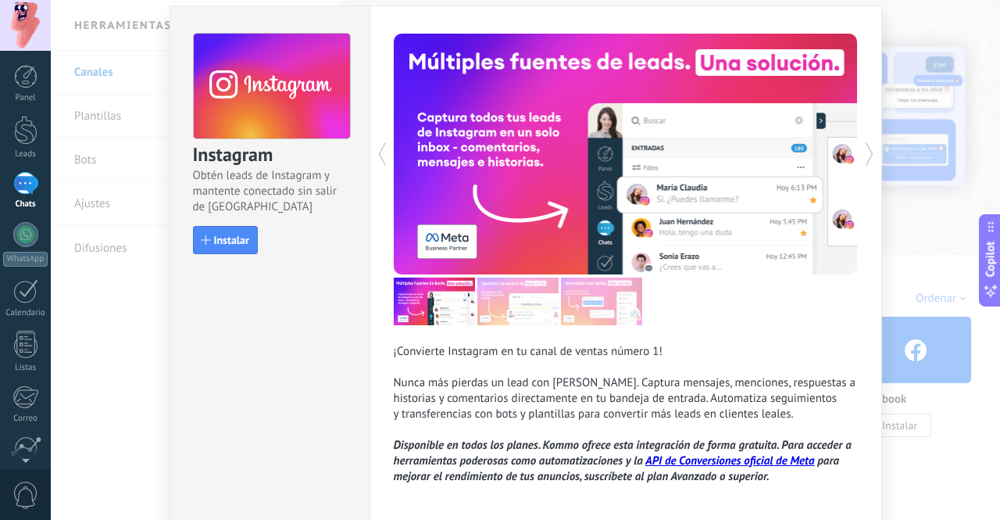
scroll to position [45, 0]
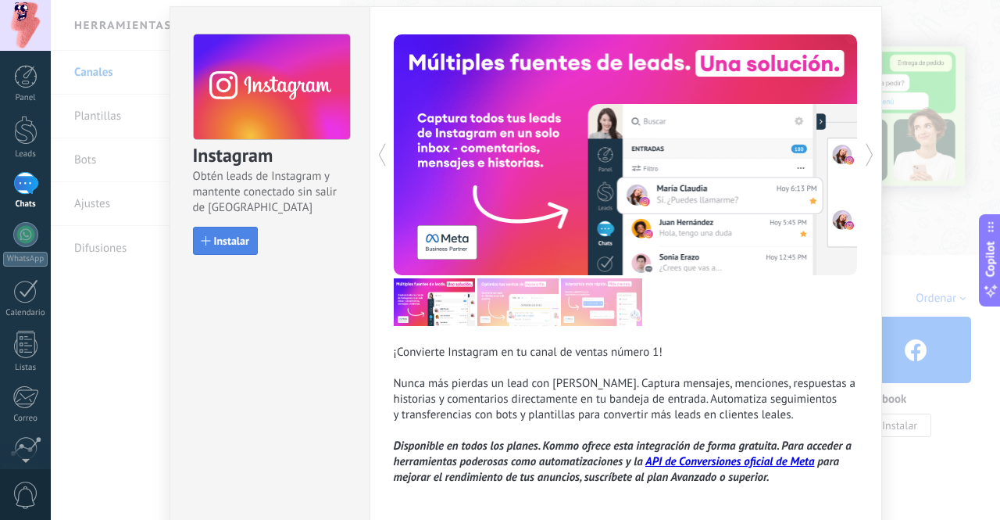
click at [245, 249] on button "Instalar" at bounding box center [225, 241] width 65 height 28
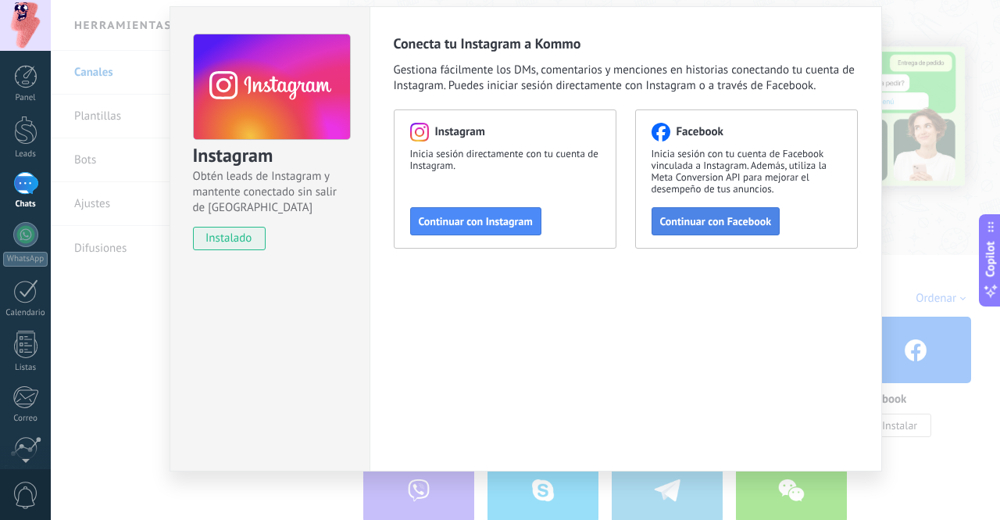
click at [662, 216] on span "Continuar con Facebook" at bounding box center [716, 221] width 112 height 11
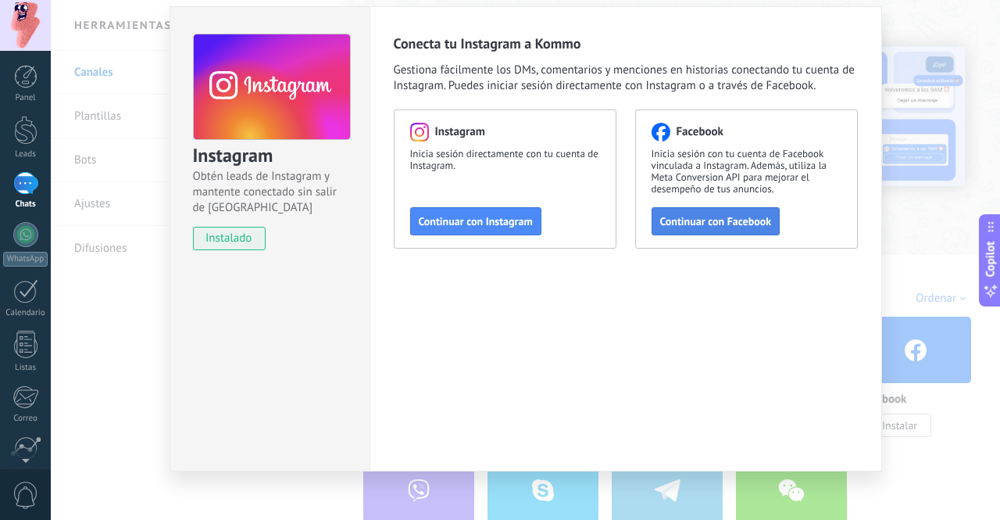
click at [677, 220] on span "Continuar con Facebook" at bounding box center [716, 221] width 112 height 11
